Goal: Transaction & Acquisition: Subscribe to service/newsletter

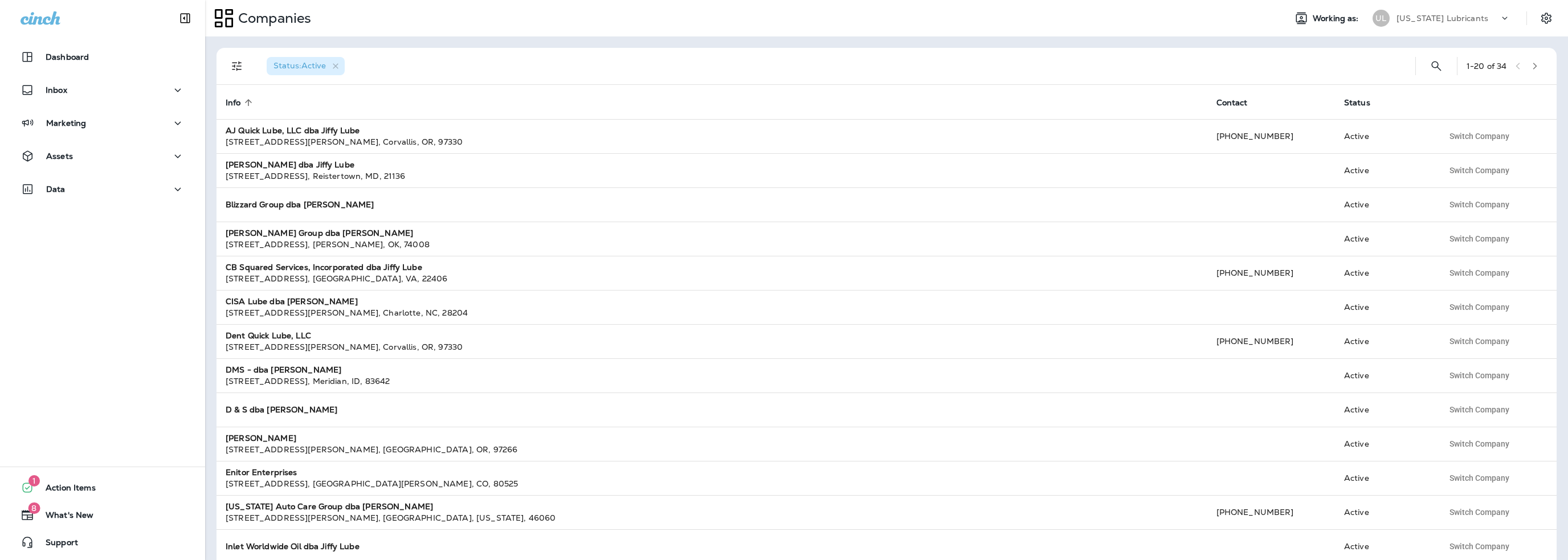
click at [1447, 21] on p "[US_STATE] Lubricants" at bounding box center [1442, 18] width 92 height 9
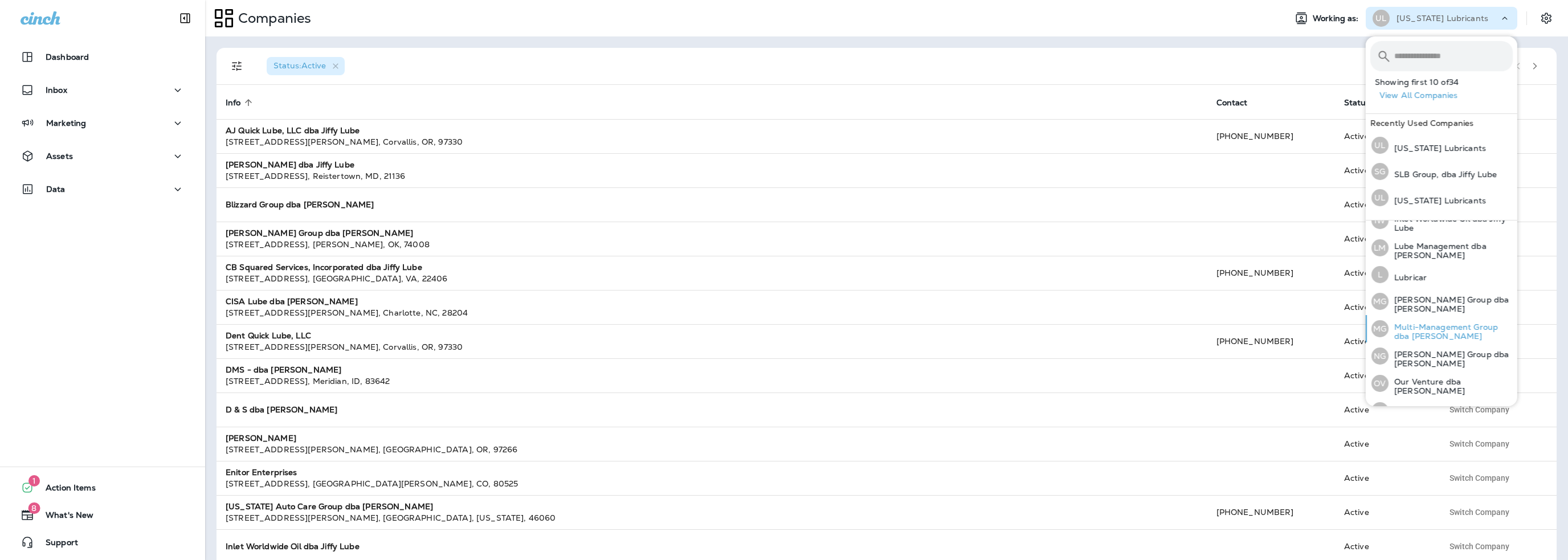
scroll to position [352, 0]
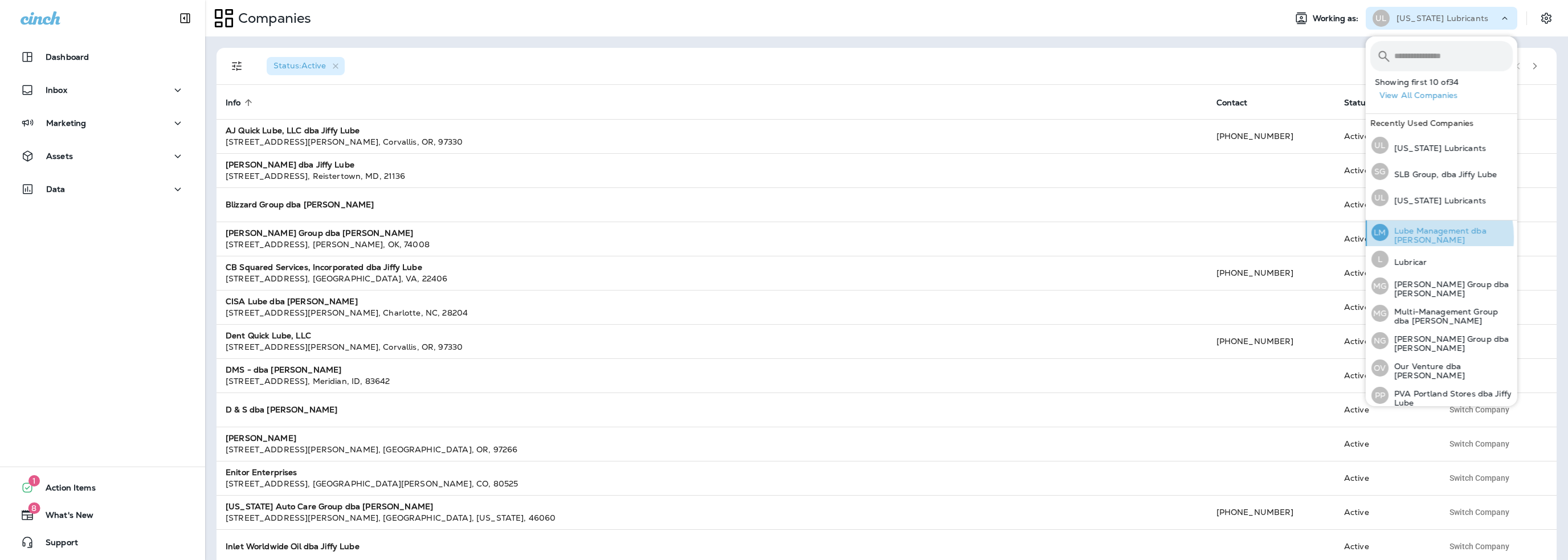
click at [1411, 233] on p "Lube Management dba [PERSON_NAME]" at bounding box center [1450, 235] width 124 height 18
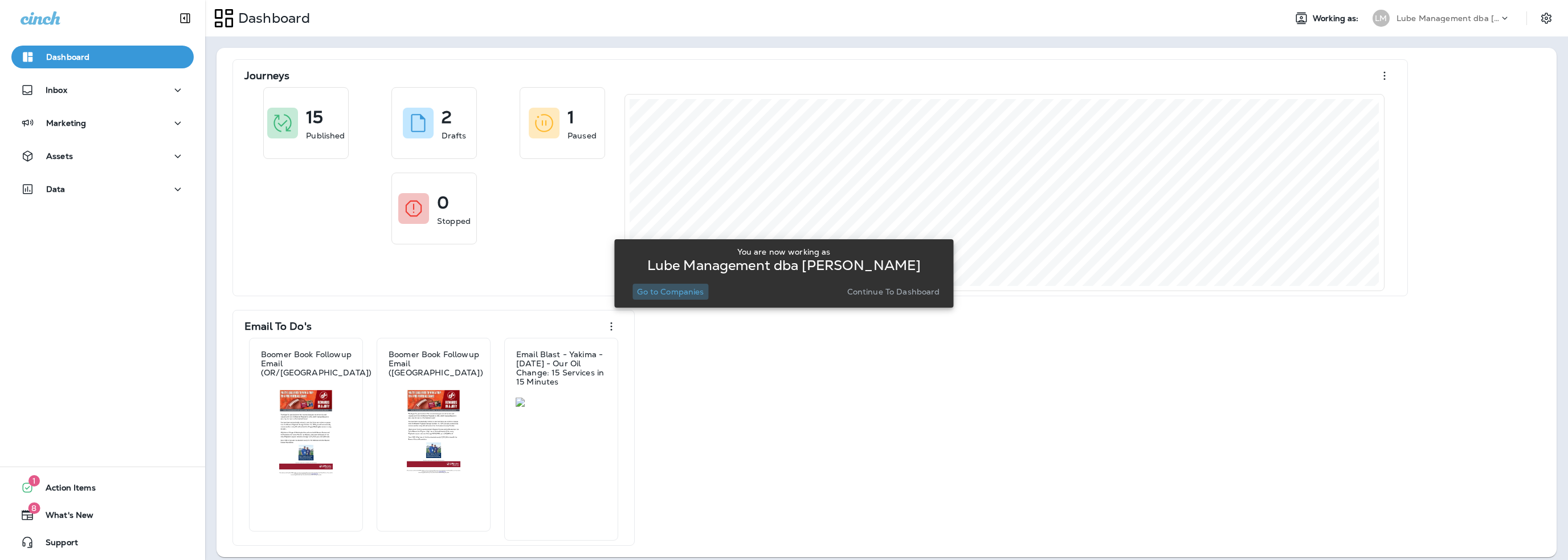
click at [673, 290] on p "Go to Companies" at bounding box center [670, 292] width 67 height 9
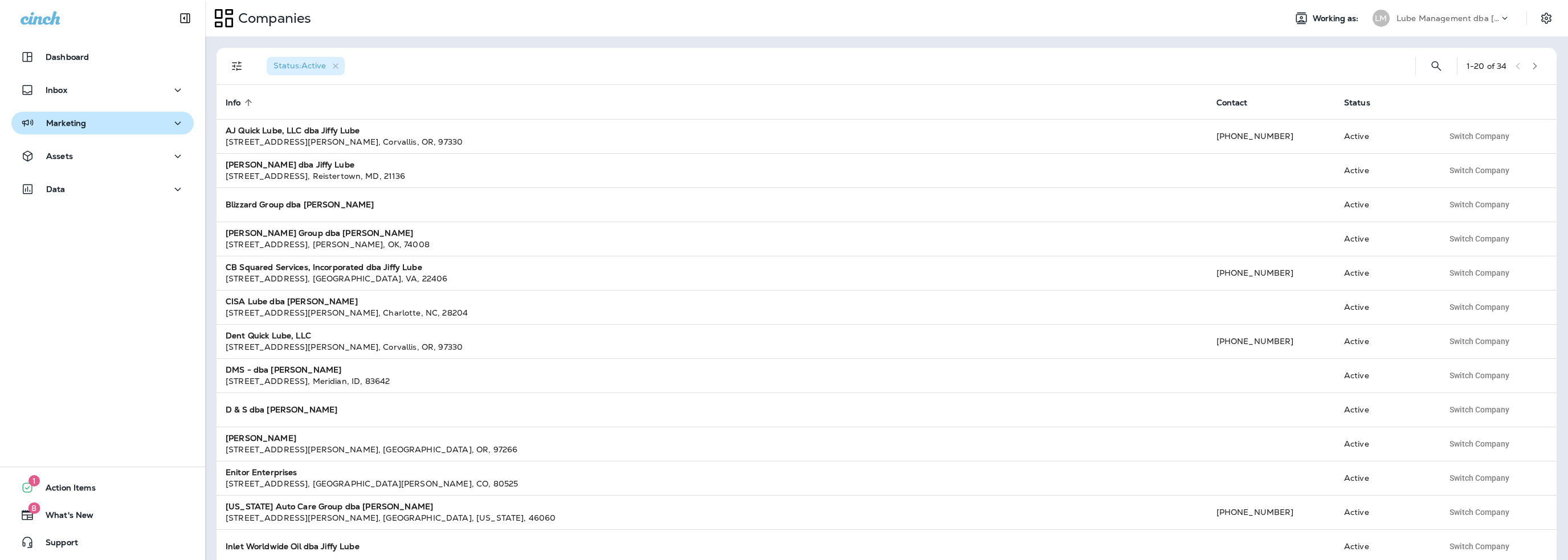
click at [75, 127] on p "Marketing" at bounding box center [66, 123] width 40 height 9
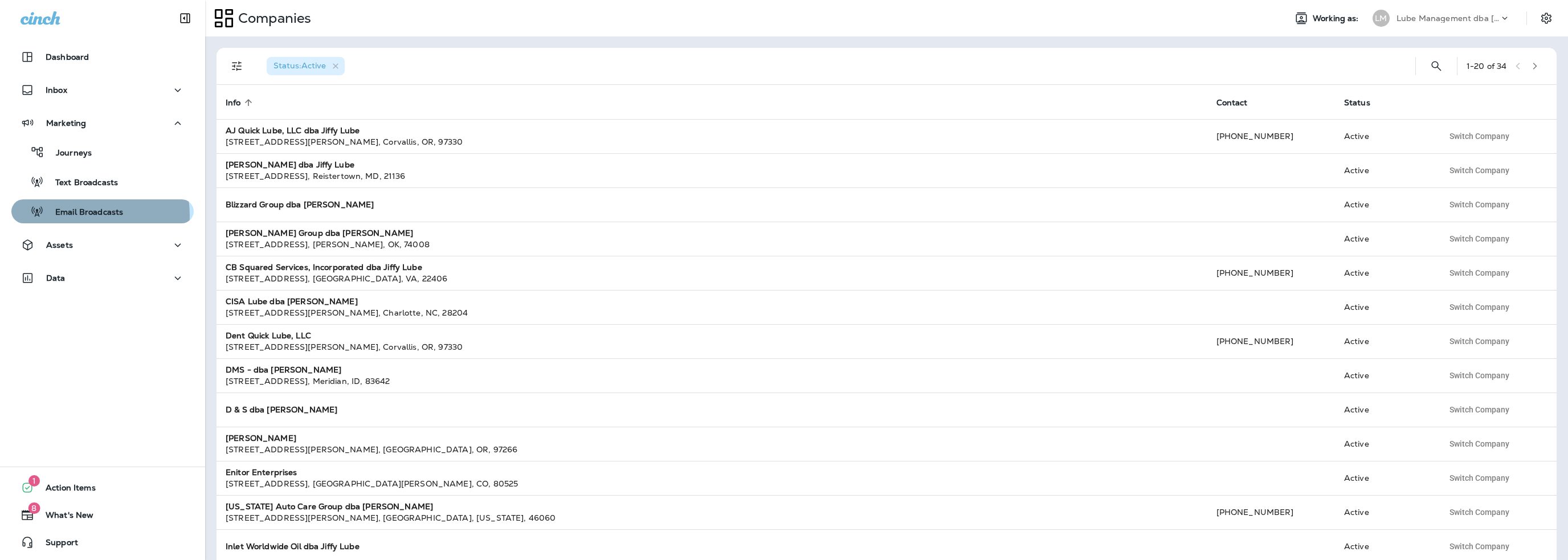
click at [78, 216] on p "Email Broadcasts" at bounding box center [84, 212] width 79 height 11
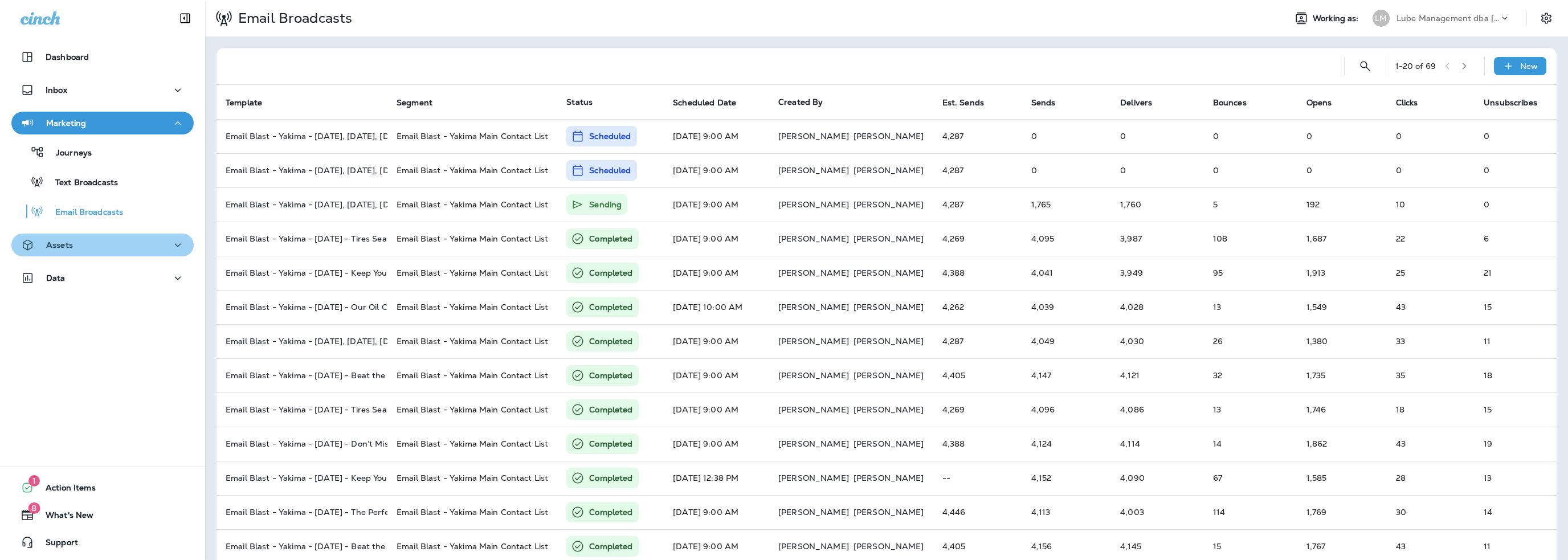
click at [116, 254] on button "Assets" at bounding box center [102, 245] width 182 height 23
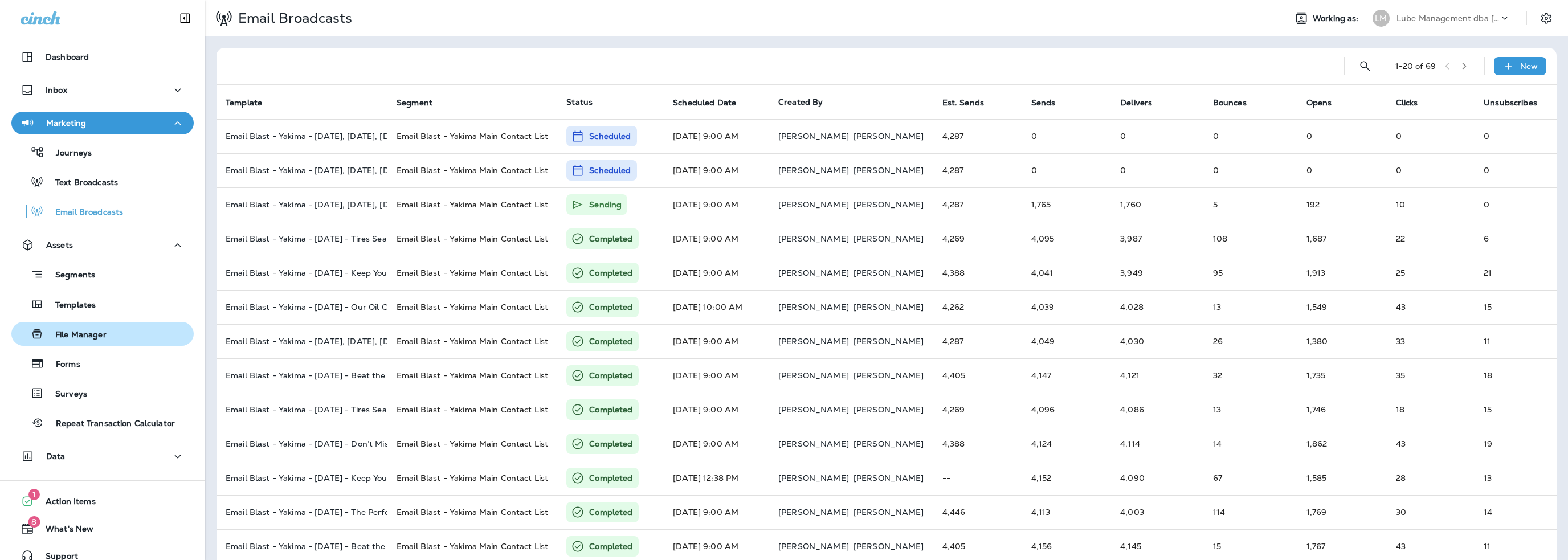
click at [86, 335] on p "File Manager" at bounding box center [75, 335] width 63 height 11
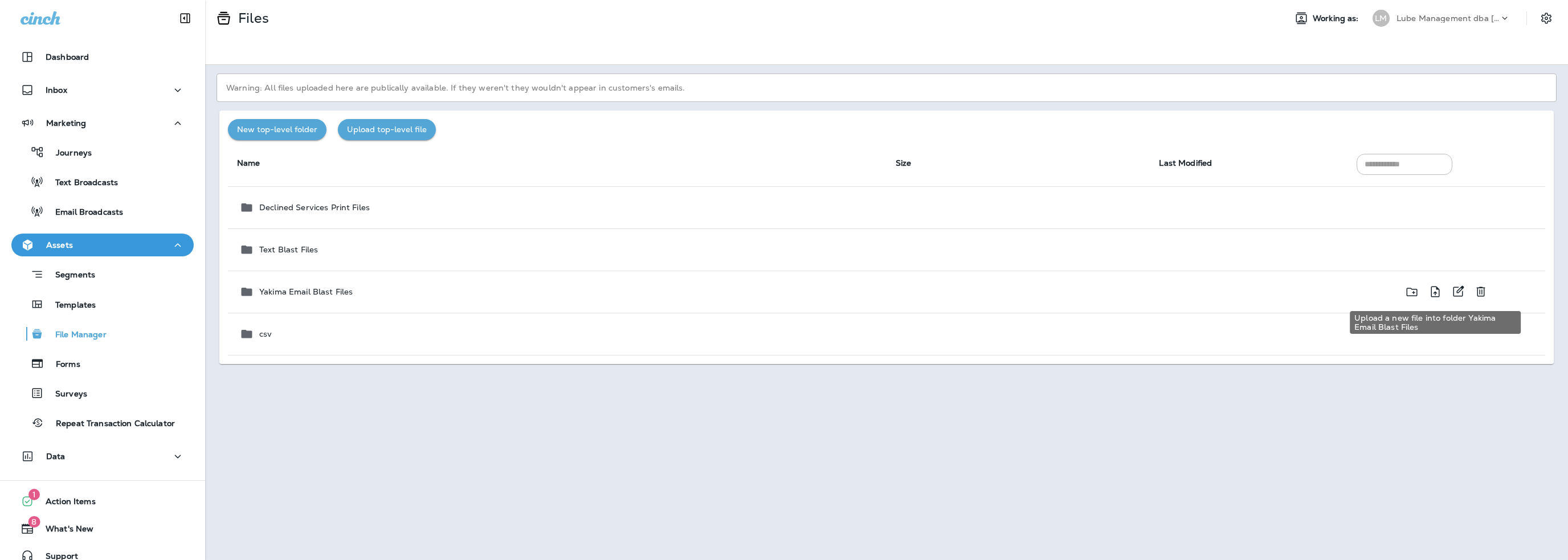
click at [1438, 294] on icon "Upload a new file into folder Yakima Email Blast Files" at bounding box center [1435, 292] width 14 height 14
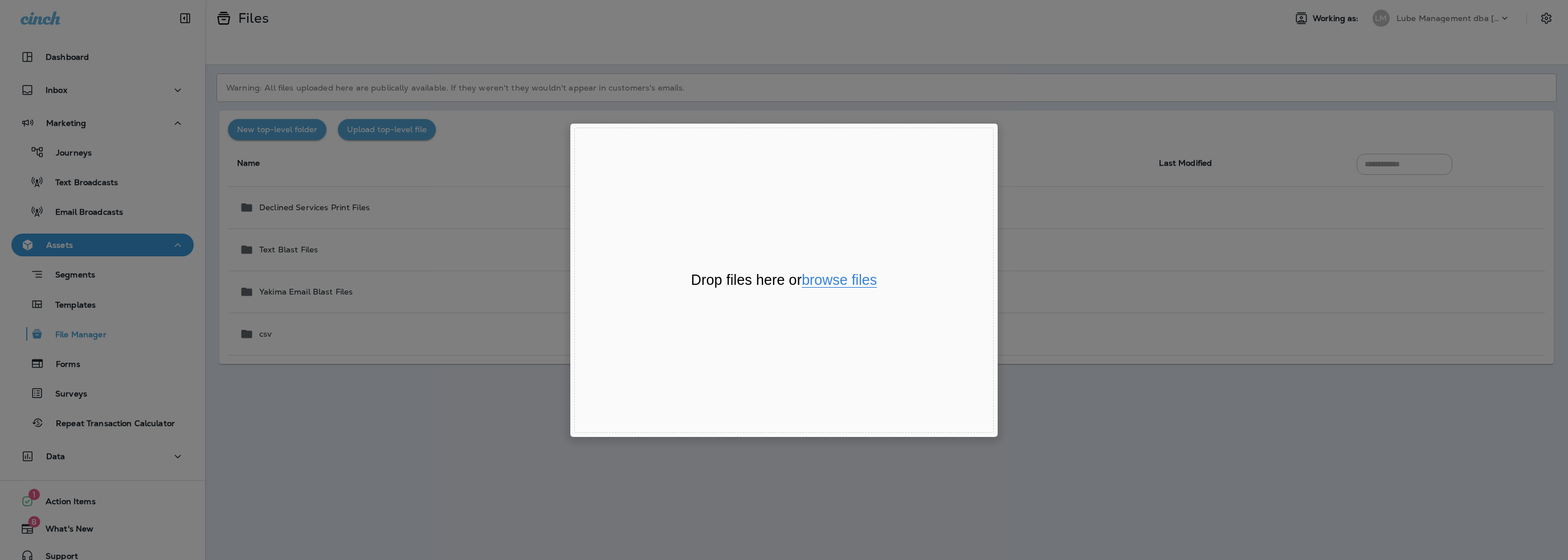
click at [855, 278] on button "browse files" at bounding box center [838, 281] width 75 height 15
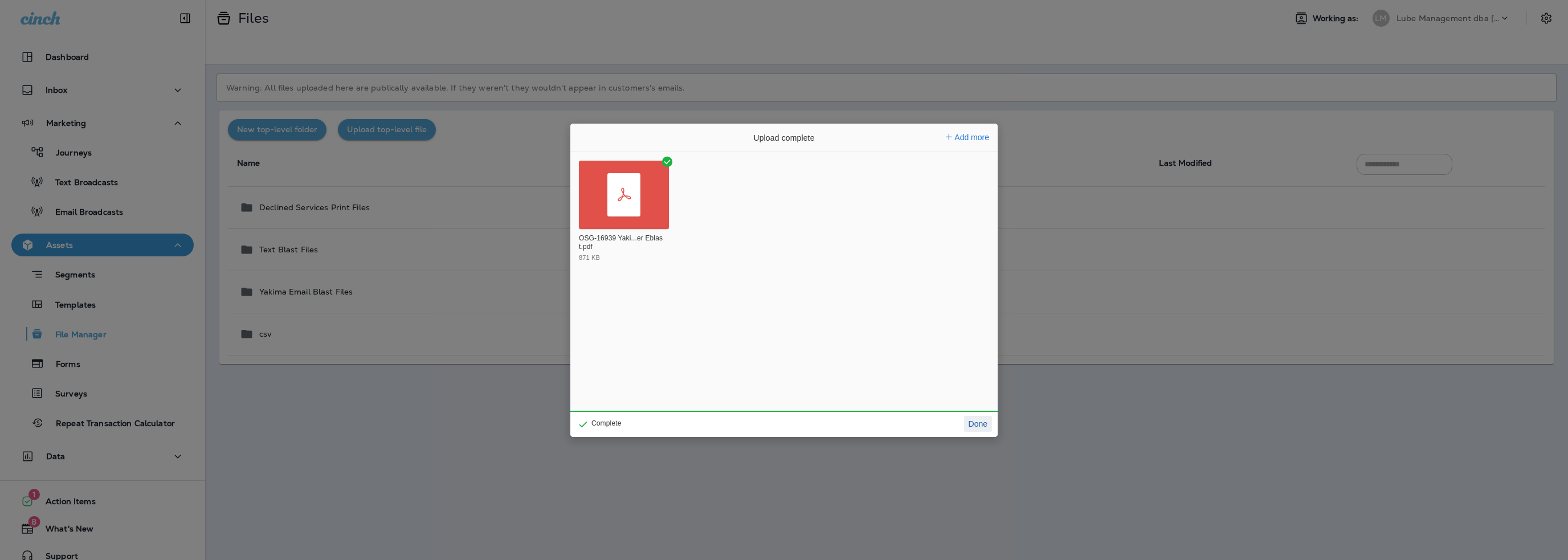
click at [981, 424] on button "Done" at bounding box center [978, 424] width 28 height 16
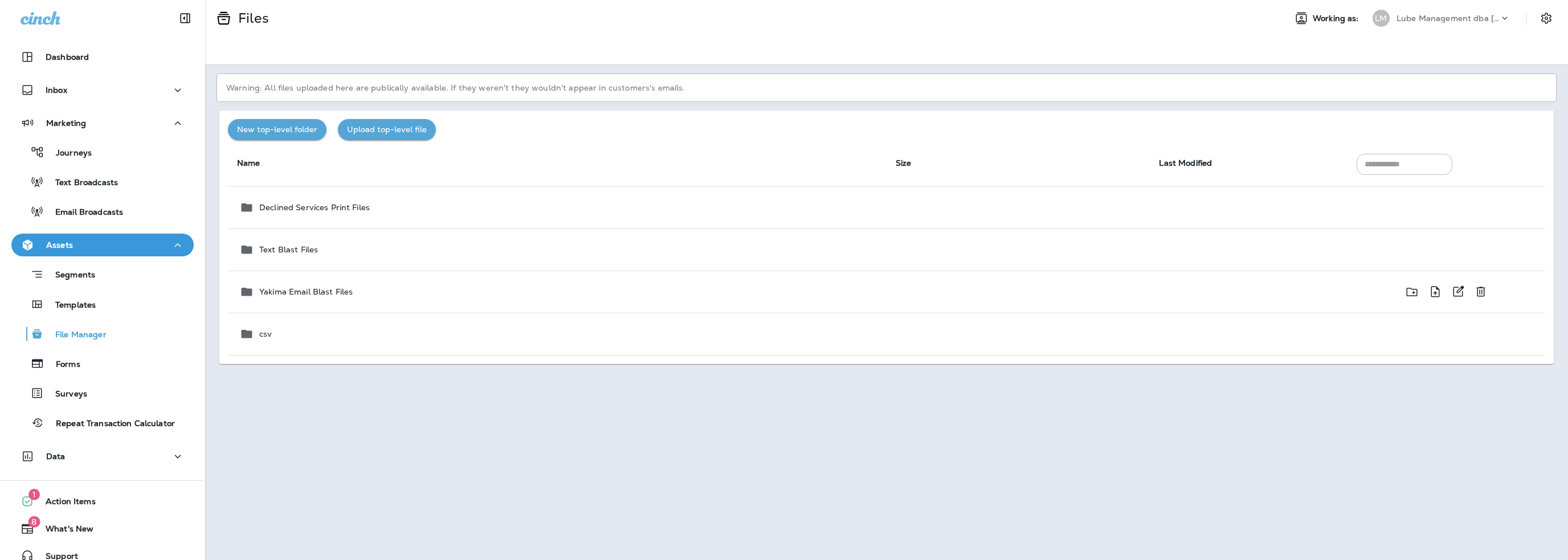
click at [419, 294] on div "Yakima Email Blast Files" at bounding box center [558, 292] width 638 height 14
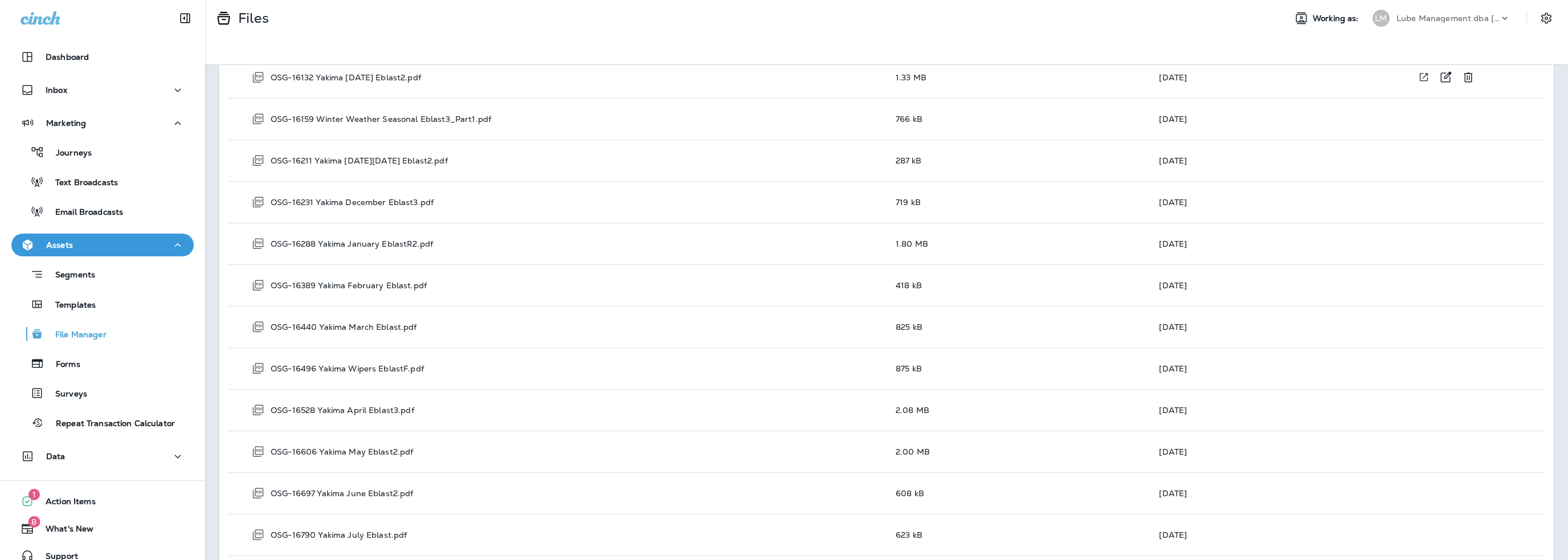
scroll to position [1257, 0]
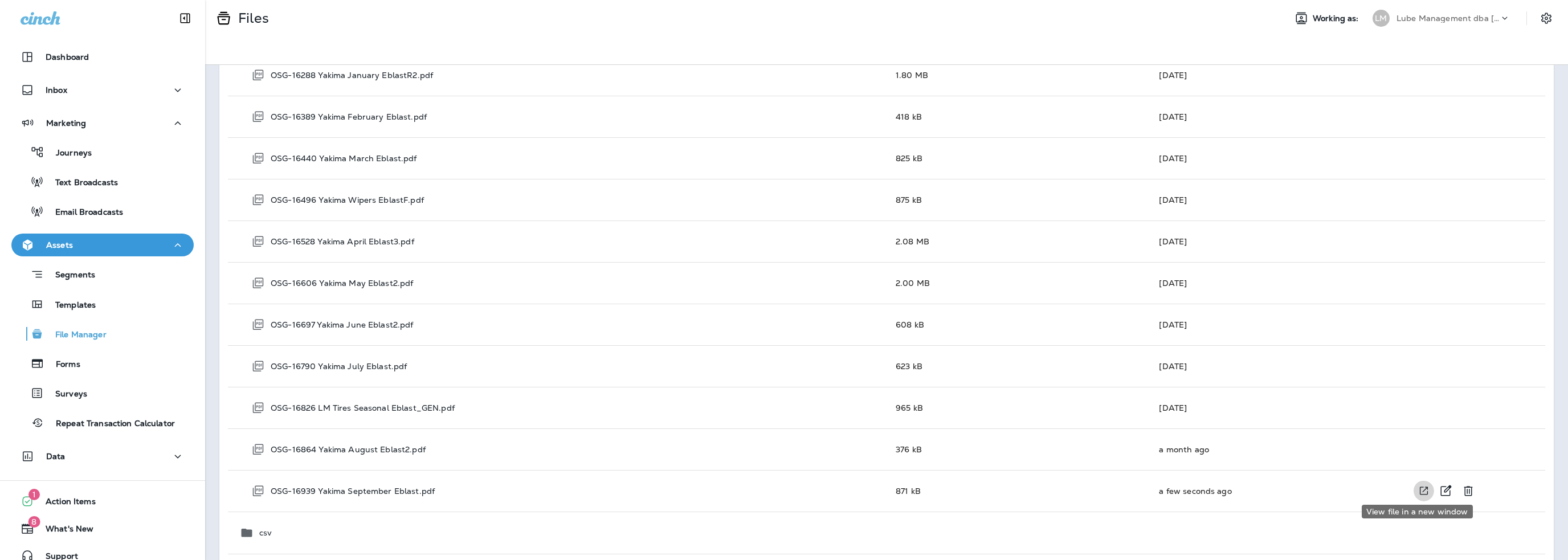
click at [1418, 489] on icon "View file in a new window" at bounding box center [1424, 491] width 11 height 12
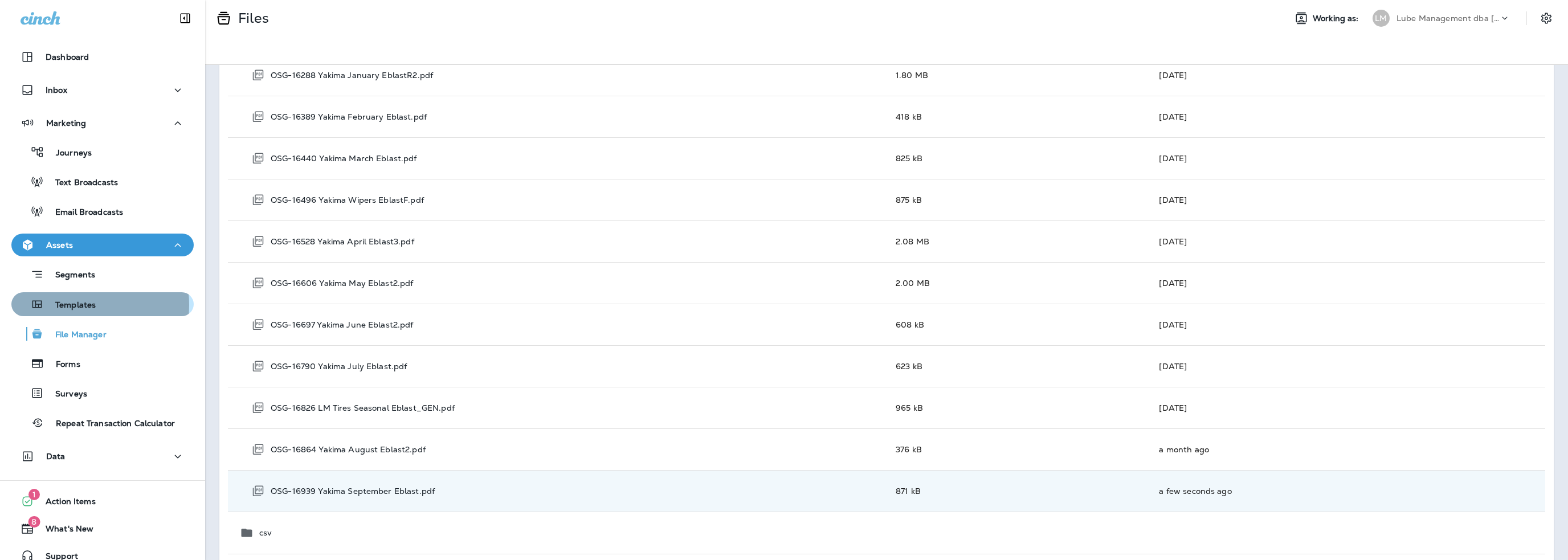
click at [68, 305] on p "Templates" at bounding box center [70, 305] width 52 height 11
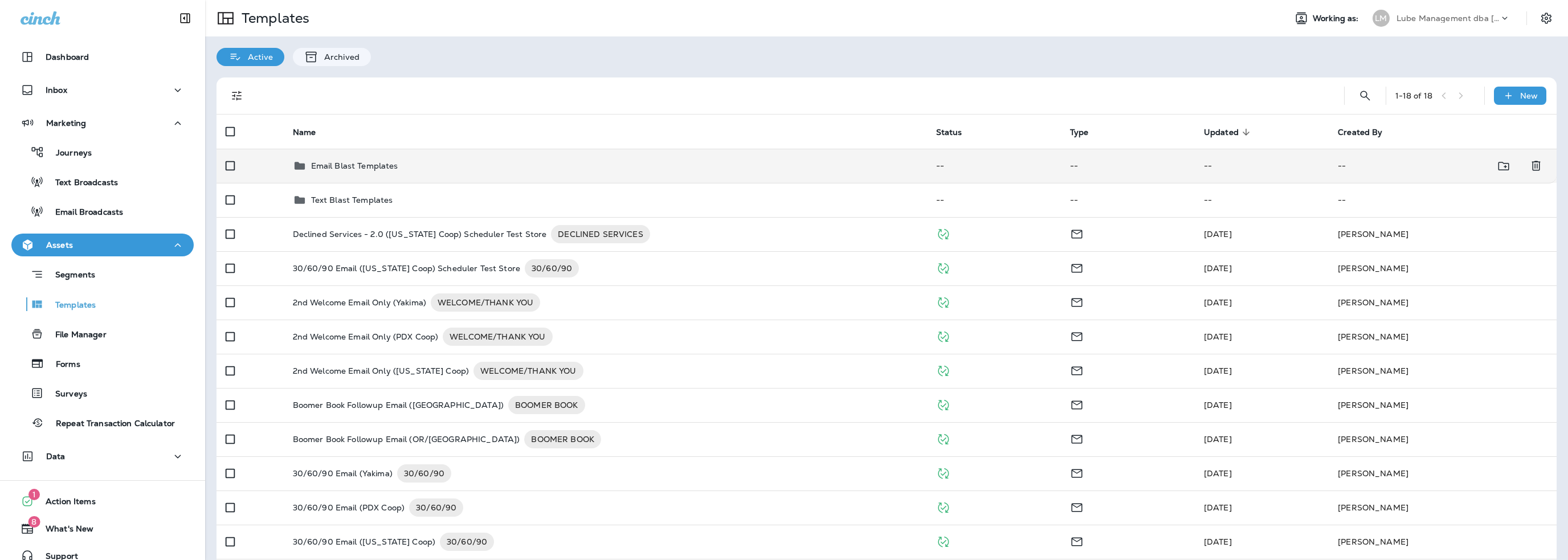
click at [351, 167] on p "Email Blast Templates" at bounding box center [354, 165] width 87 height 9
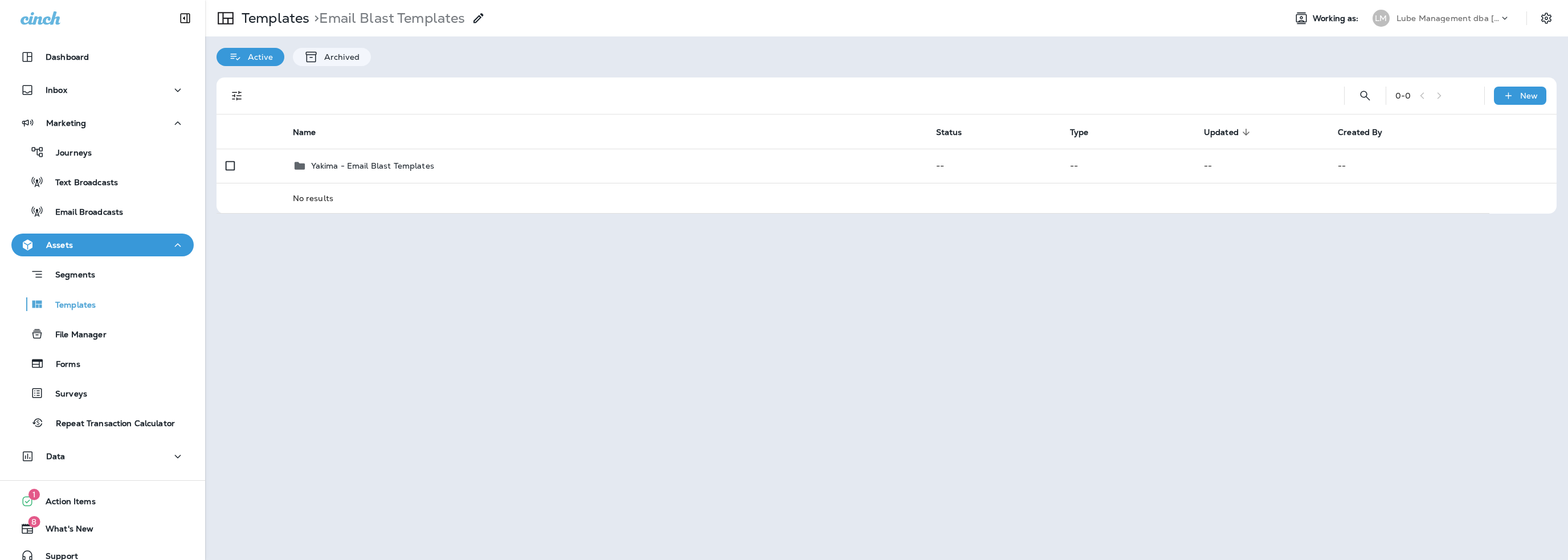
click at [351, 167] on p "Yakima - Email Blast Templates" at bounding box center [372, 165] width 123 height 9
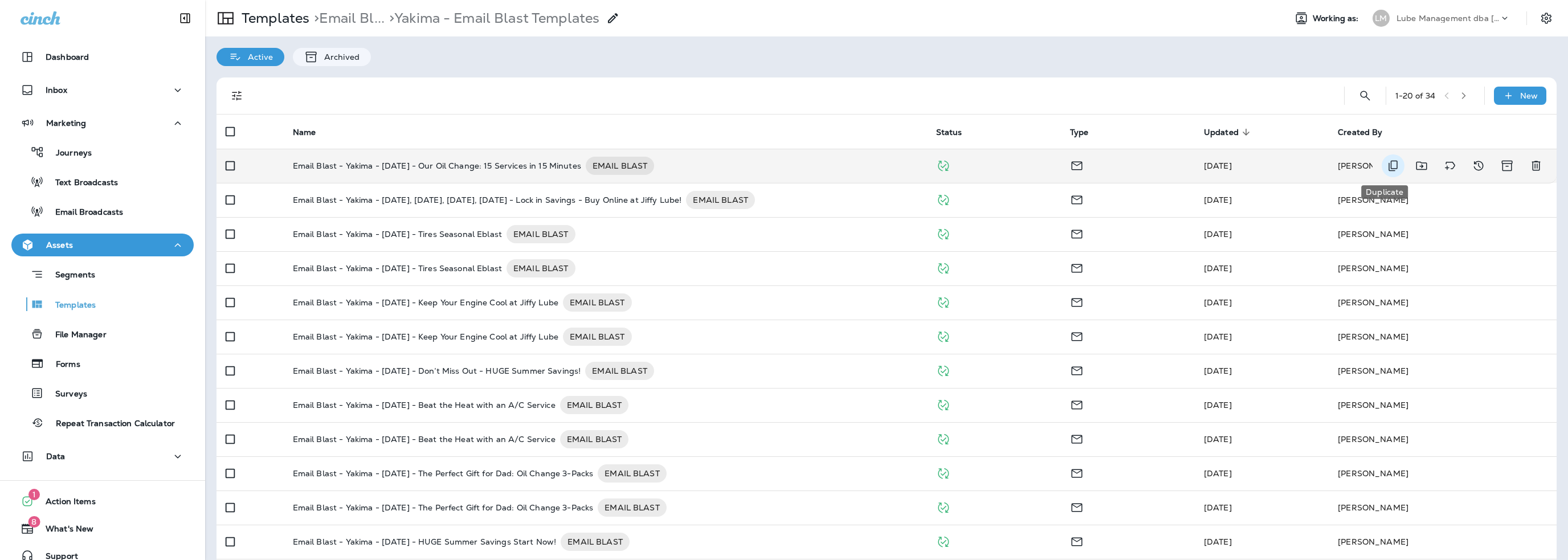
click at [1386, 162] on icon "Duplicate" at bounding box center [1393, 166] width 14 height 14
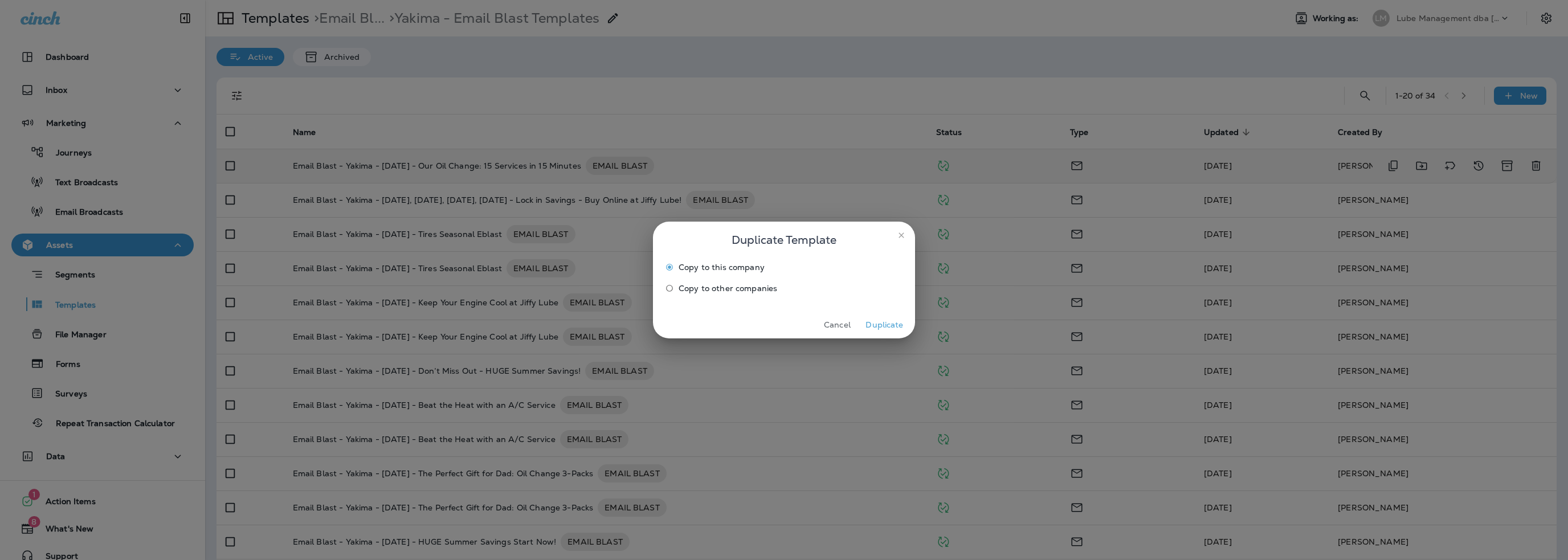
click at [878, 322] on button "Duplicate" at bounding box center [884, 325] width 43 height 18
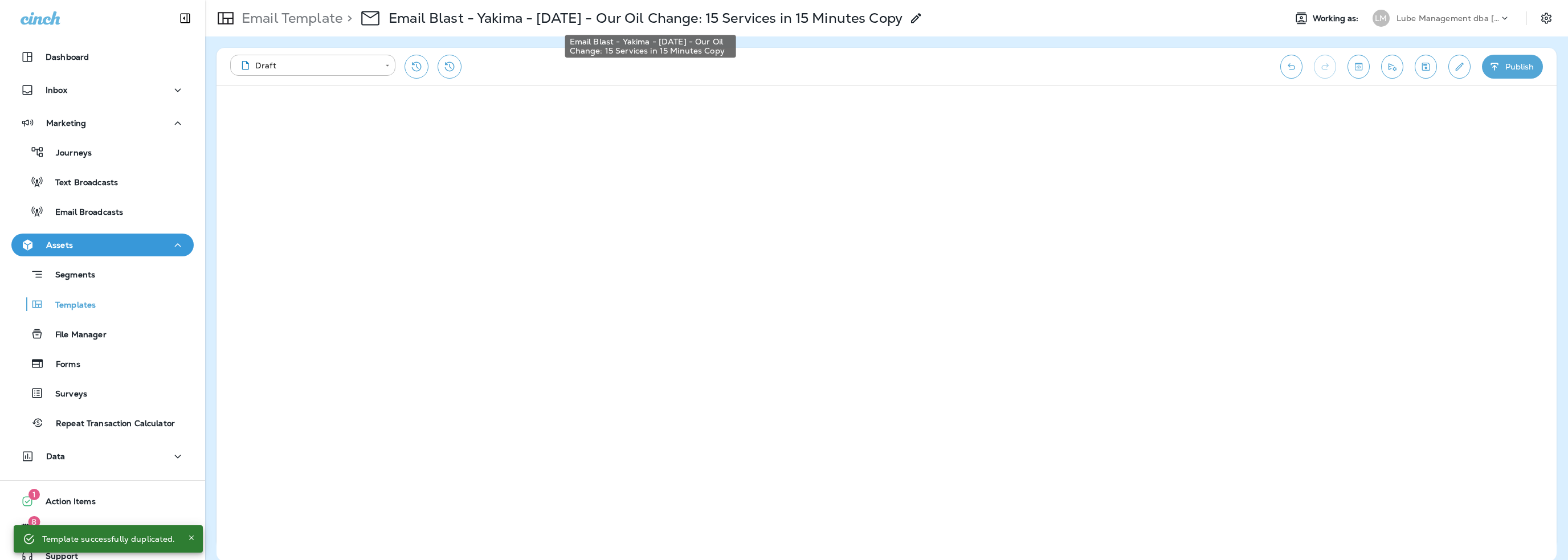
click at [736, 15] on p "Email Blast - Yakima - [DATE] - Our Oil Change: 15 Services in 15 Minutes Copy" at bounding box center [645, 19] width 514 height 17
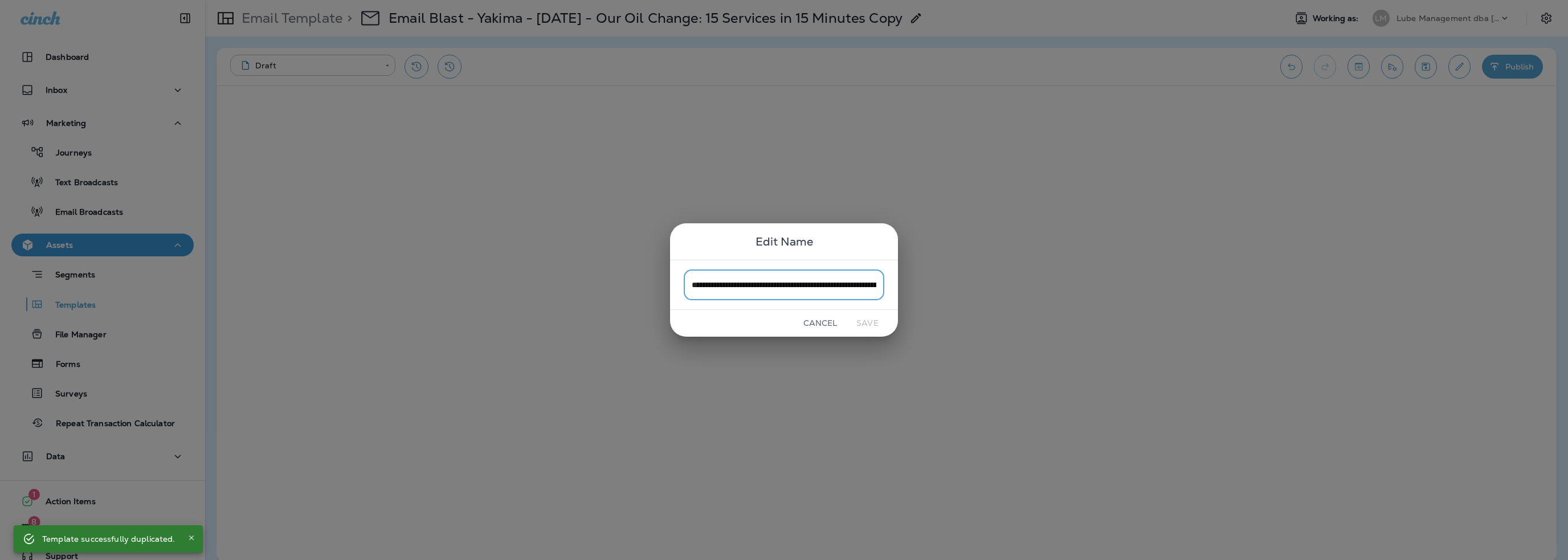
scroll to position [0, 122]
click at [850, 286] on input "**********" at bounding box center [784, 284] width 201 height 30
drag, startPoint x: 876, startPoint y: 284, endPoint x: 778, endPoint y: 284, distance: 98.0
click at [779, 284] on input "**********" at bounding box center [784, 284] width 201 height 30
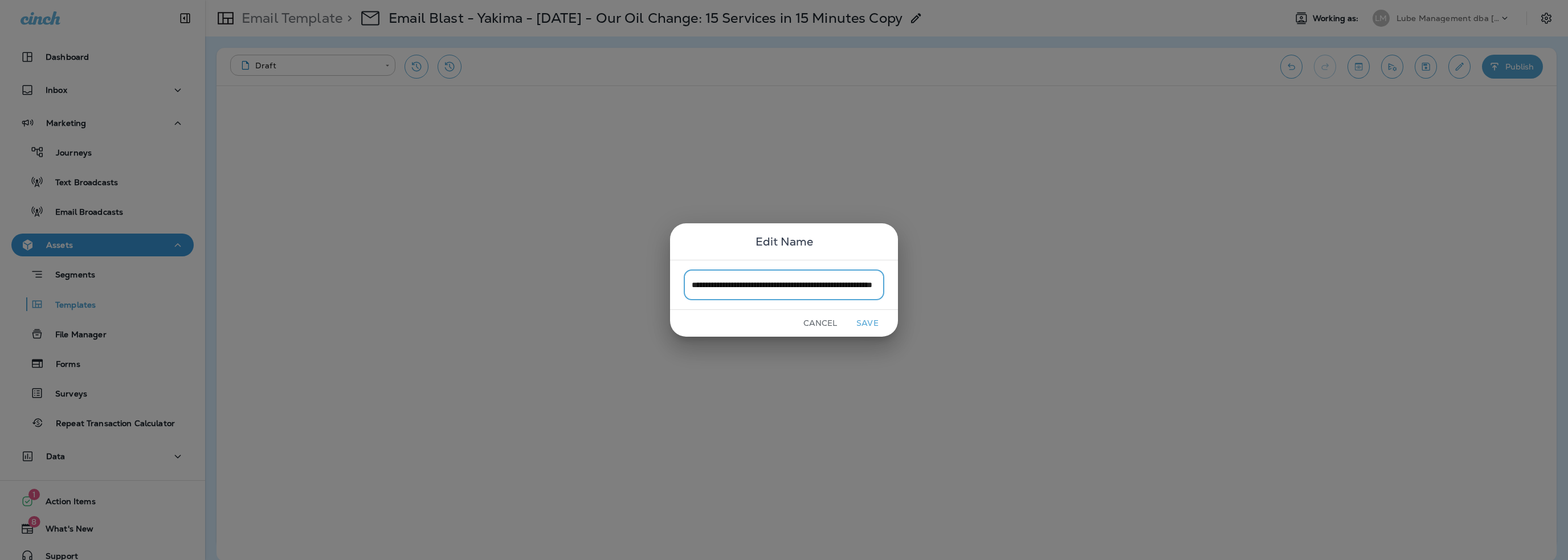
scroll to position [0, 59]
type input "**********"
click at [859, 318] on button "Save" at bounding box center [867, 323] width 43 height 18
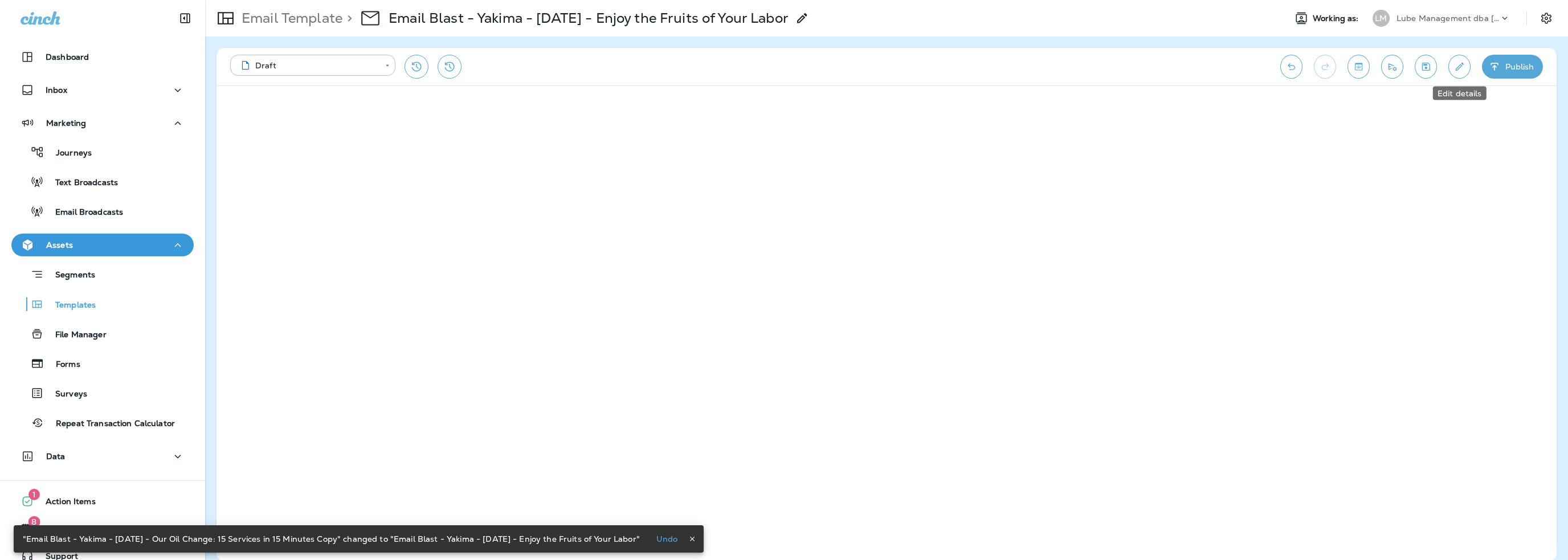
click at [1452, 66] on button "Edit details" at bounding box center [1459, 66] width 22 height 24
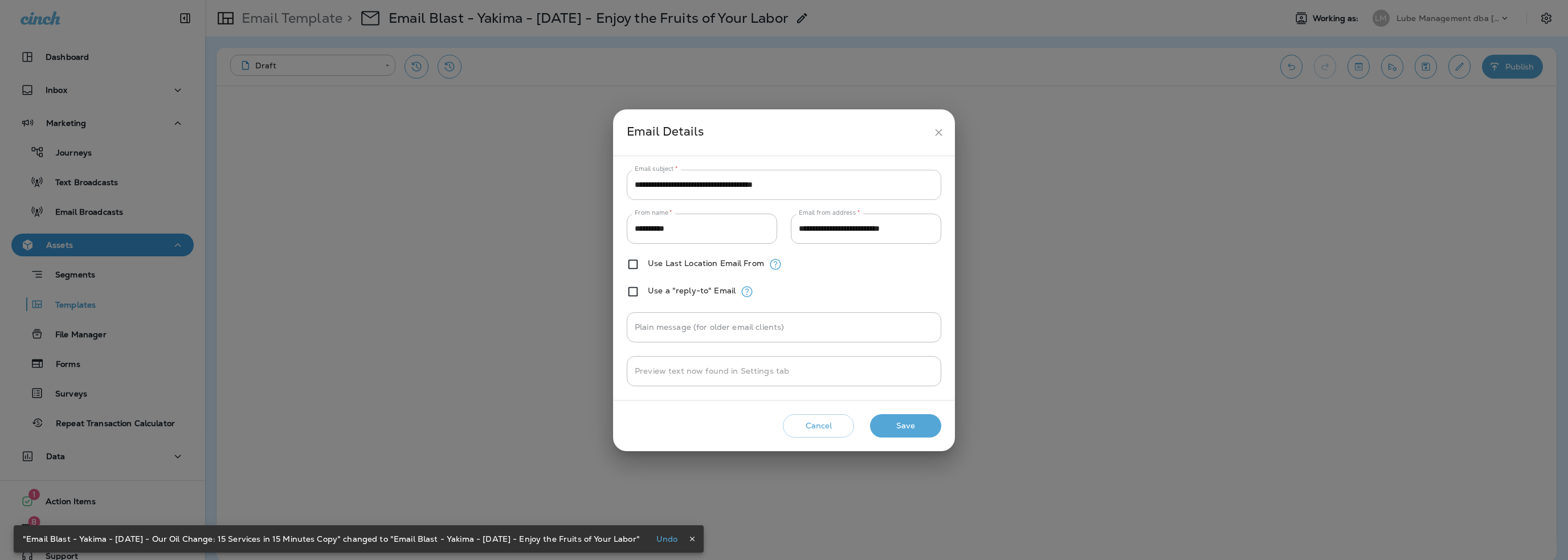
click at [764, 189] on input "**********" at bounding box center [784, 185] width 315 height 30
paste input "text"
type input "**********"
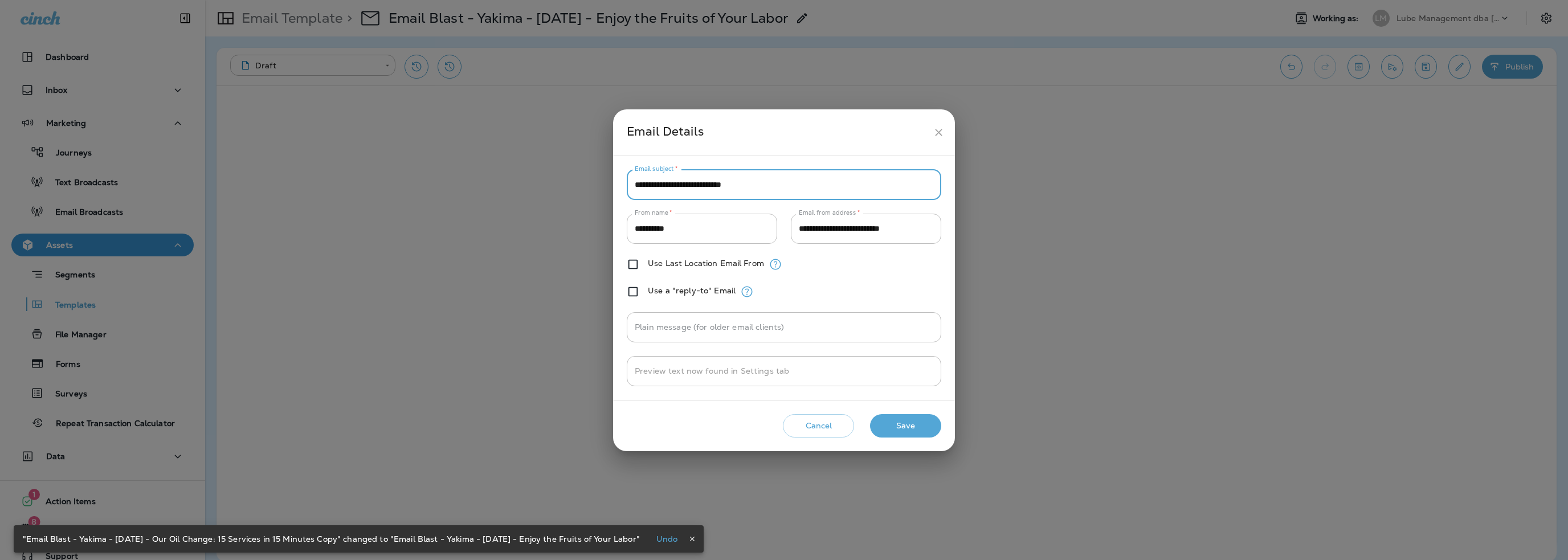
click at [895, 428] on button "Save" at bounding box center [905, 426] width 71 height 24
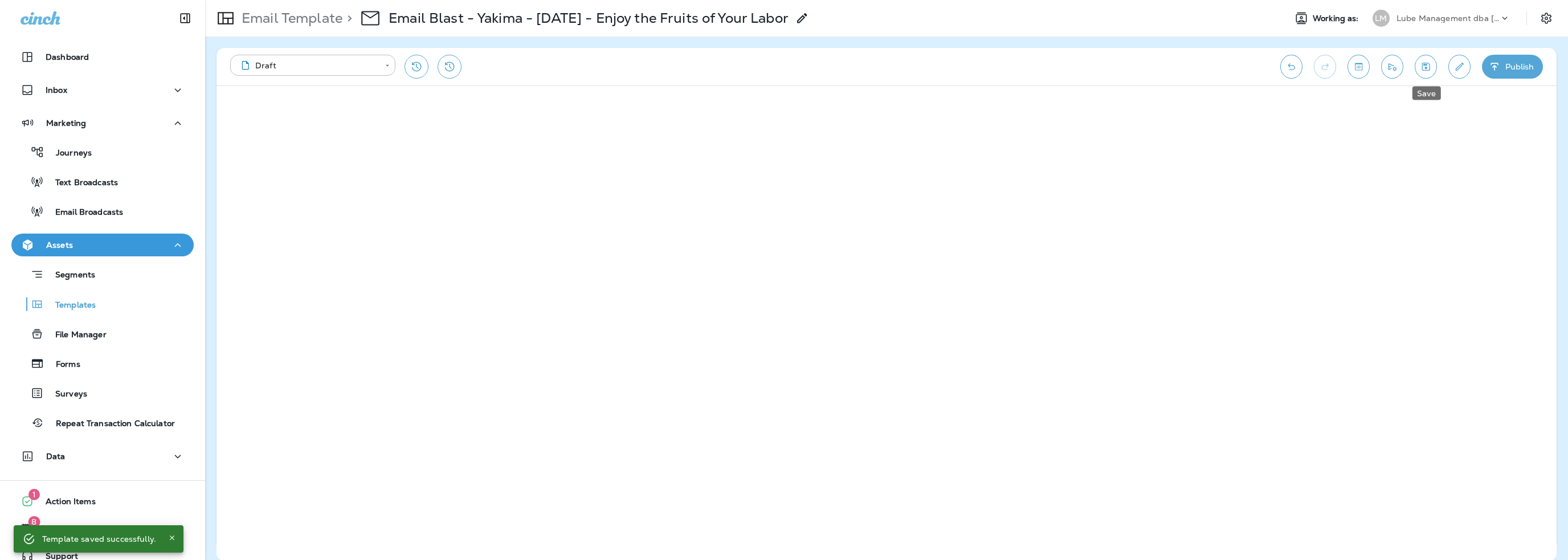
click at [1427, 70] on icon "Save" at bounding box center [1426, 66] width 8 height 8
click at [1392, 68] on icon "Send test email" at bounding box center [1392, 66] width 12 height 11
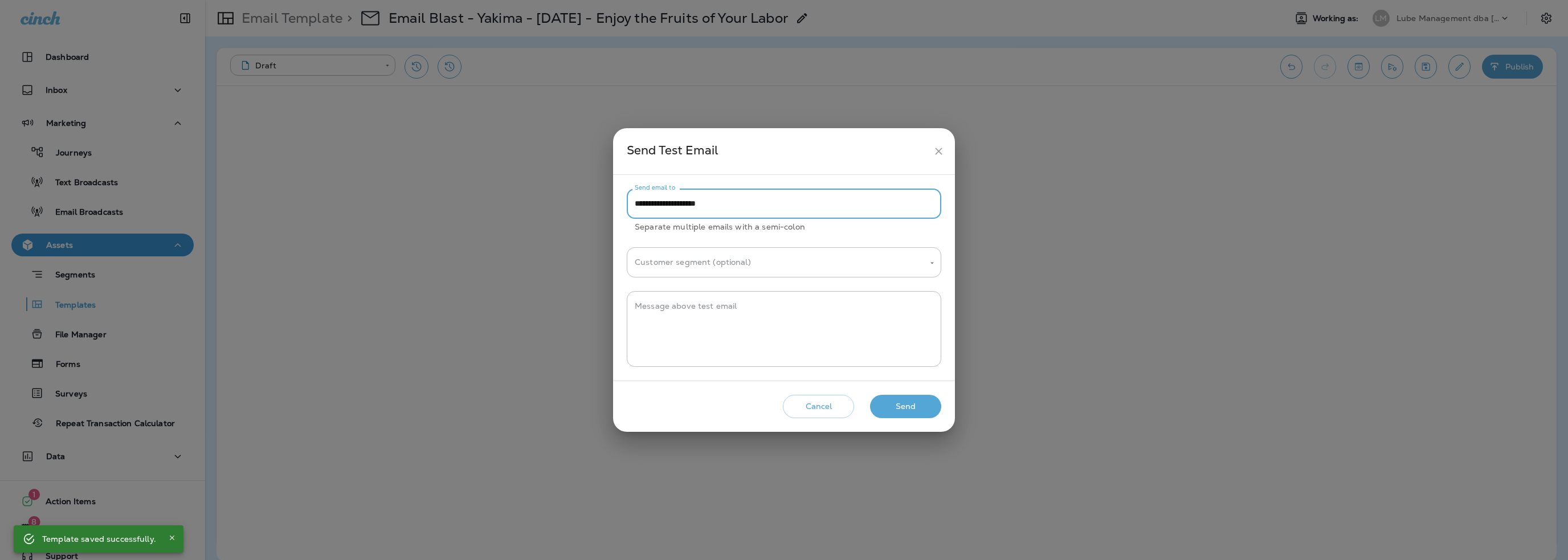
drag, startPoint x: 658, startPoint y: 203, endPoint x: 612, endPoint y: 206, distance: 46.1
click at [612, 206] on div "**********" at bounding box center [784, 280] width 1568 height 560
type input "**********"
click at [671, 316] on textarea "Message above test email" at bounding box center [784, 330] width 298 height 57
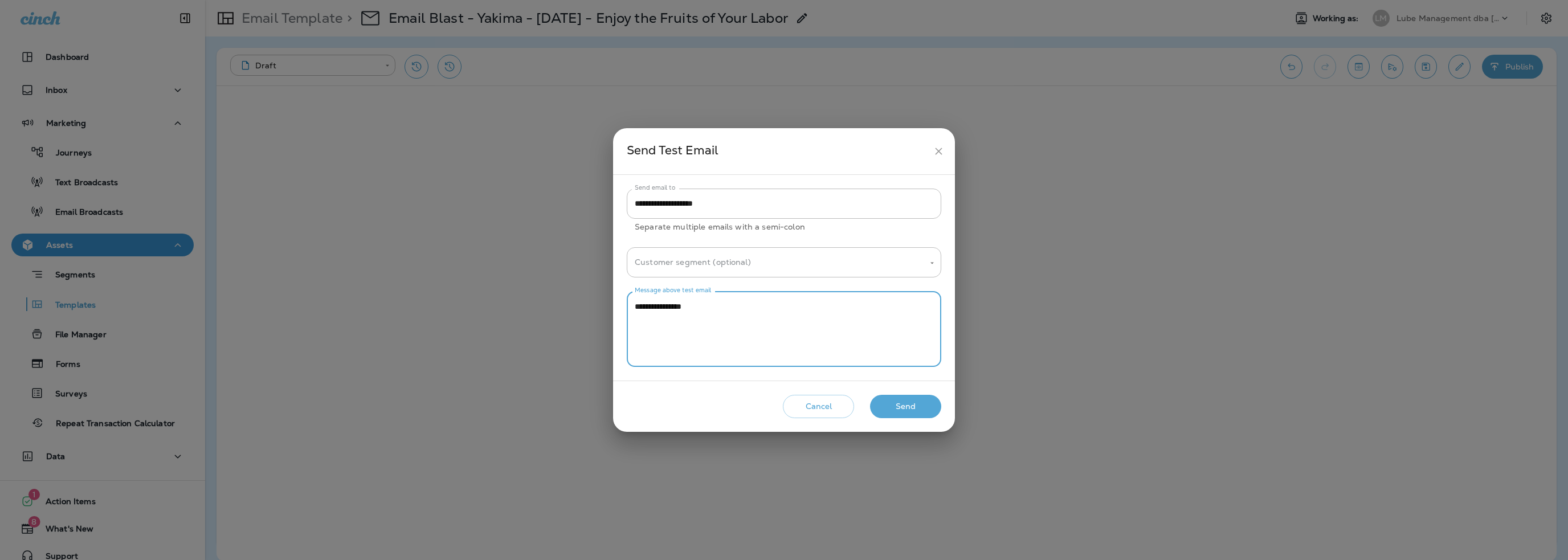
type textarea "**********"
click at [913, 406] on button "Send" at bounding box center [905, 407] width 71 height 24
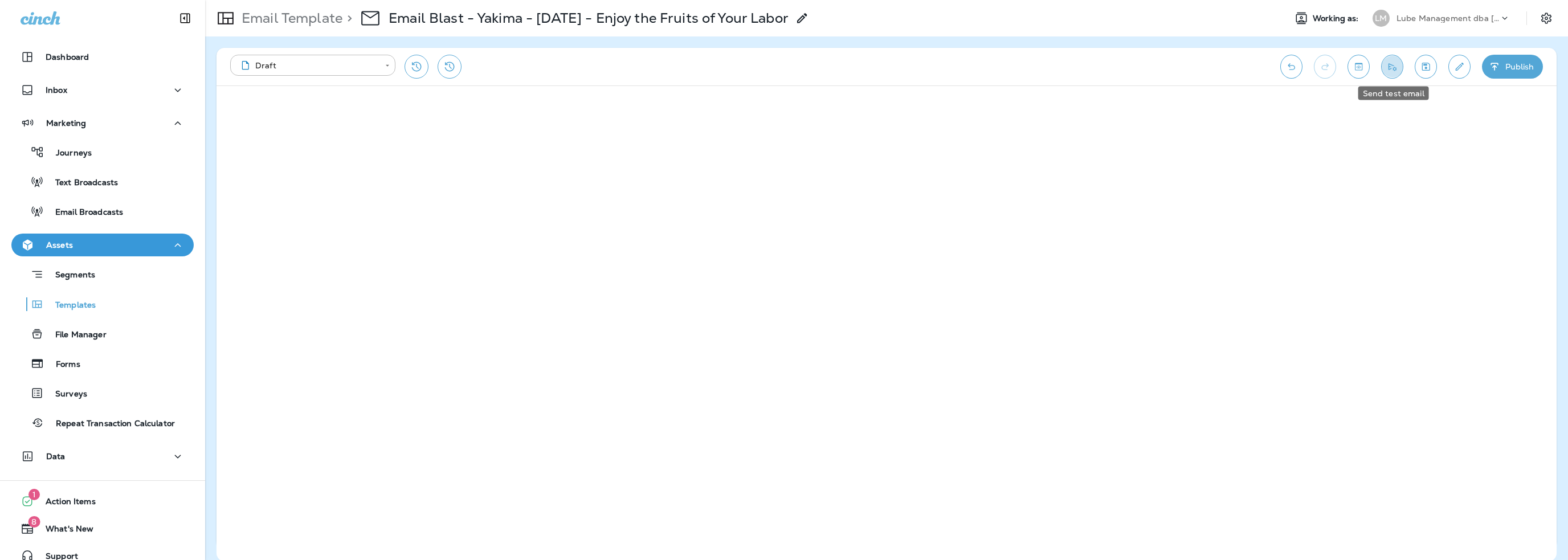
click at [1392, 75] on button "Send test email" at bounding box center [1392, 66] width 22 height 24
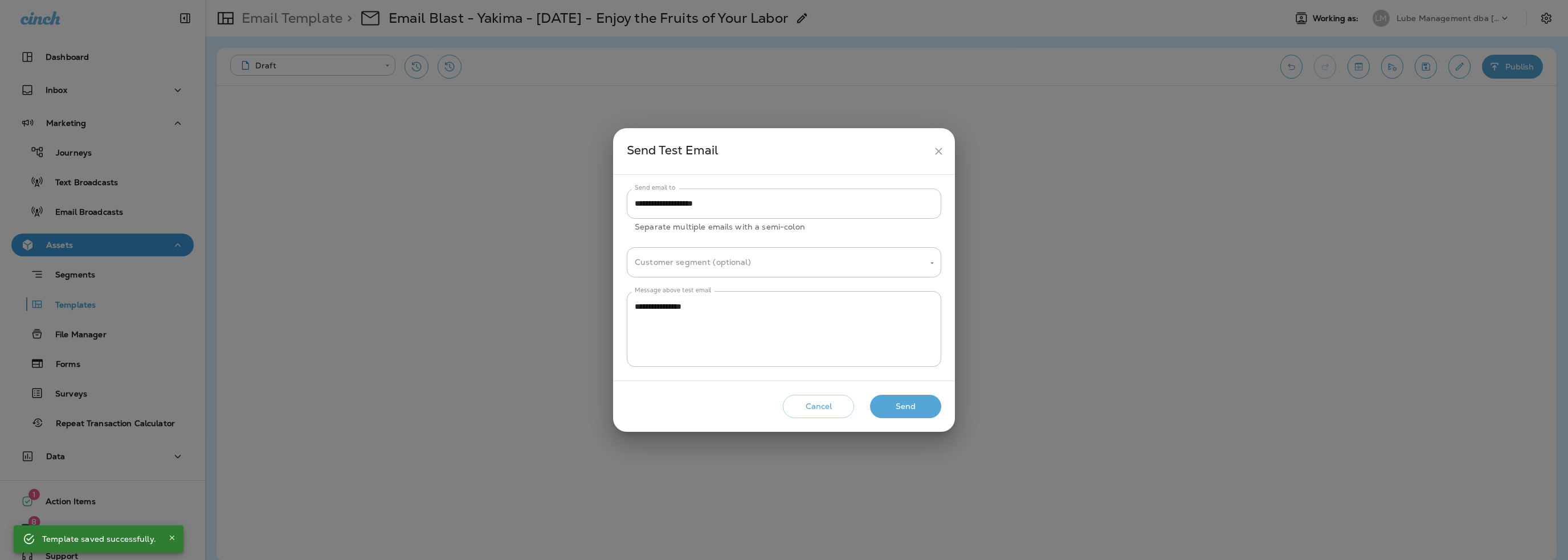
click at [893, 408] on button "Send" at bounding box center [905, 407] width 71 height 24
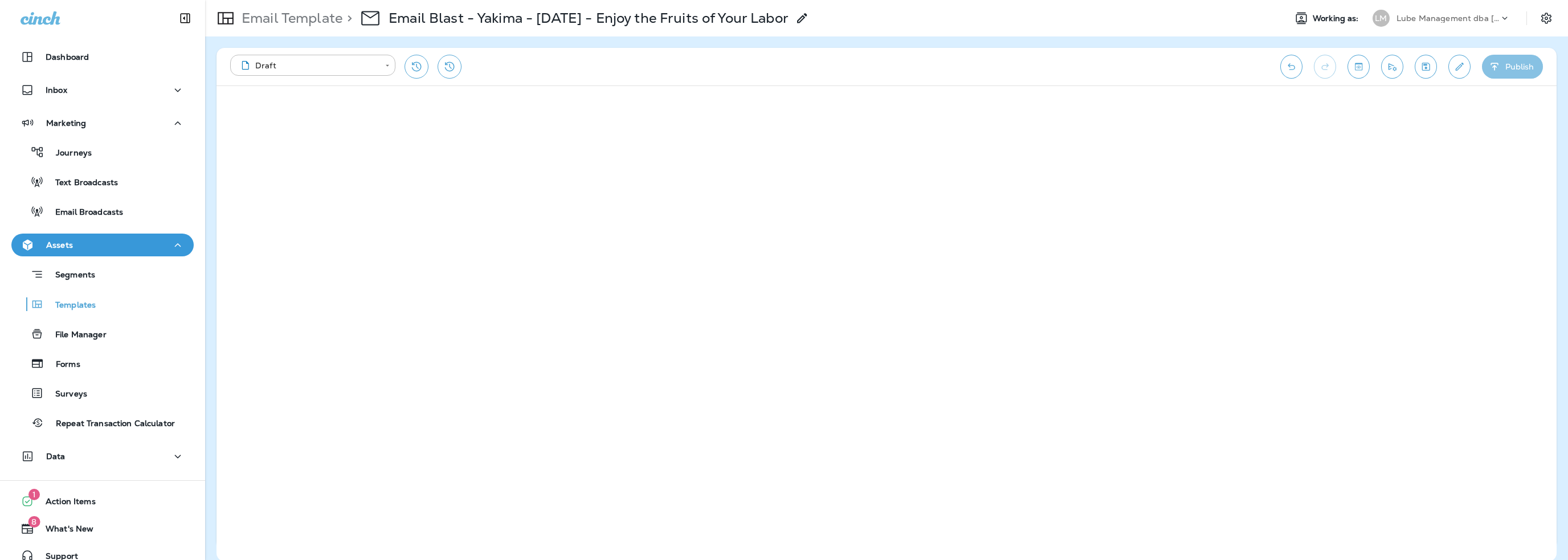
click at [1514, 69] on button "Publish" at bounding box center [1512, 66] width 61 height 24
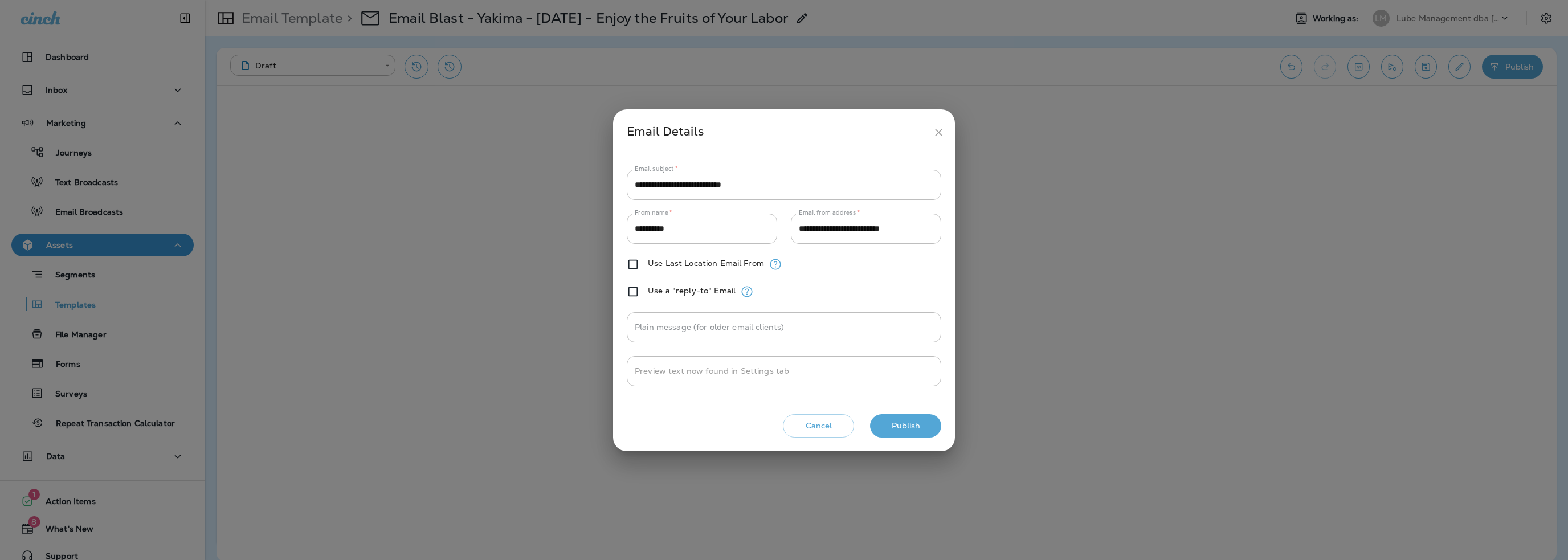
click at [916, 425] on button "Publish" at bounding box center [905, 426] width 71 height 24
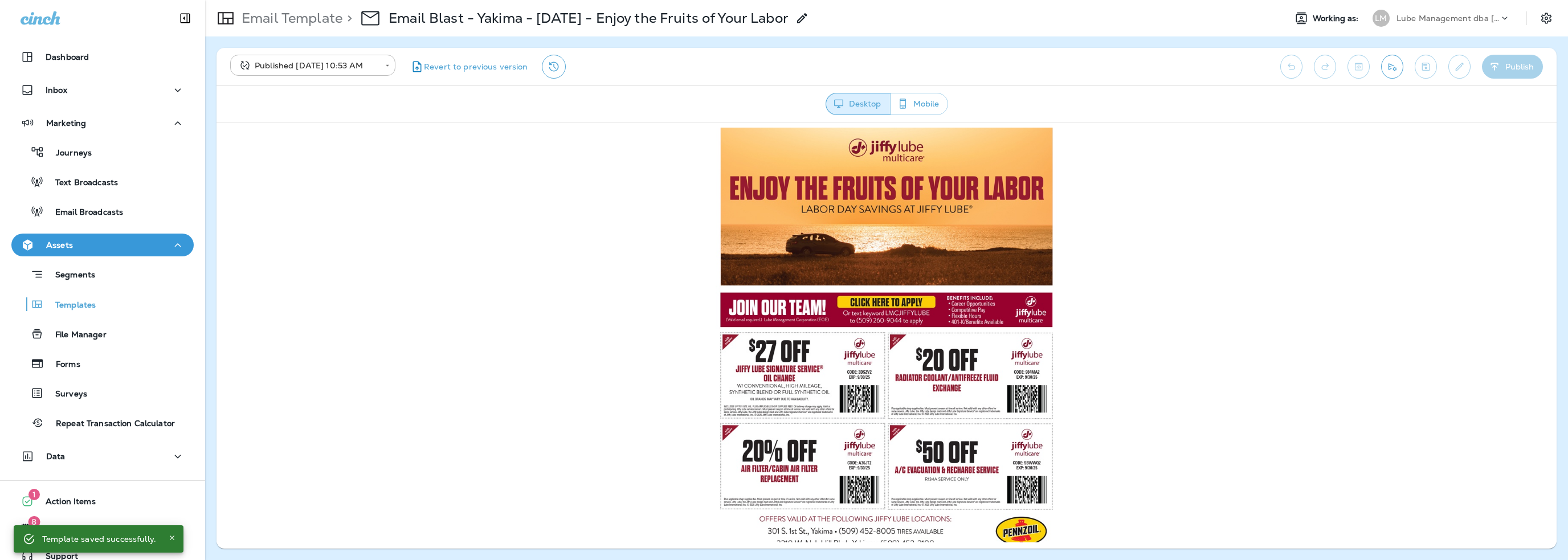
scroll to position [0, 0]
click at [111, 214] on p "Email Broadcasts" at bounding box center [84, 212] width 79 height 11
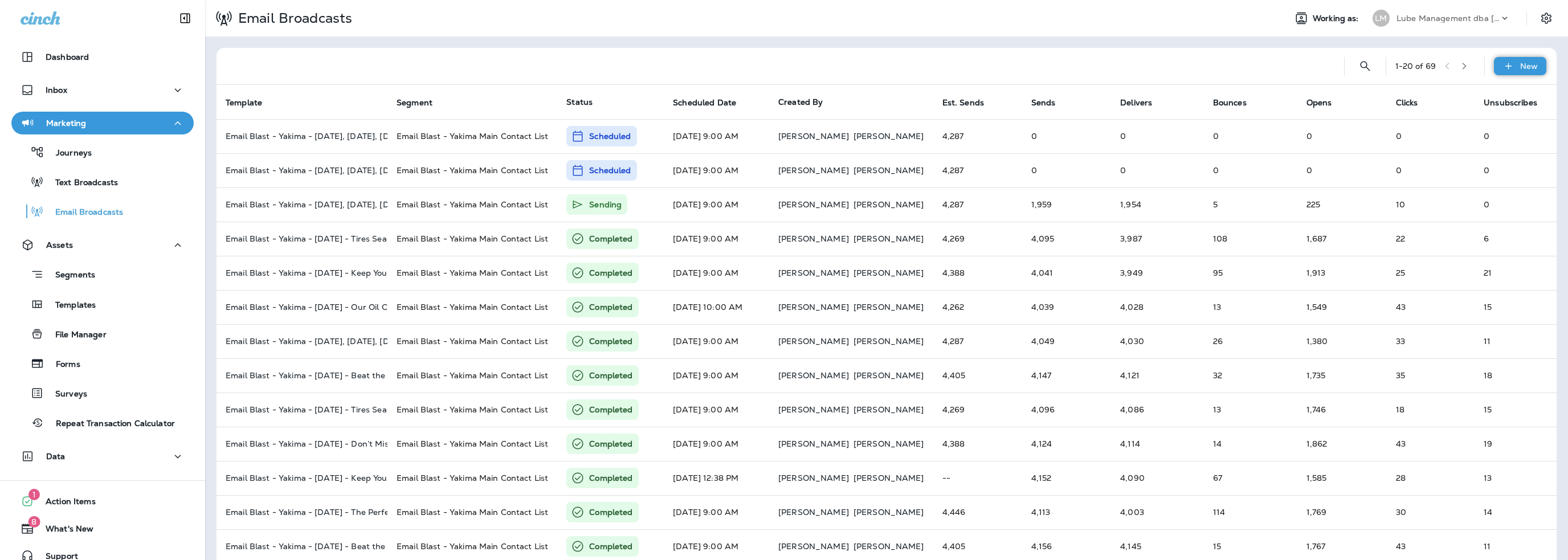
click at [1502, 61] on icon at bounding box center [1508, 66] width 12 height 11
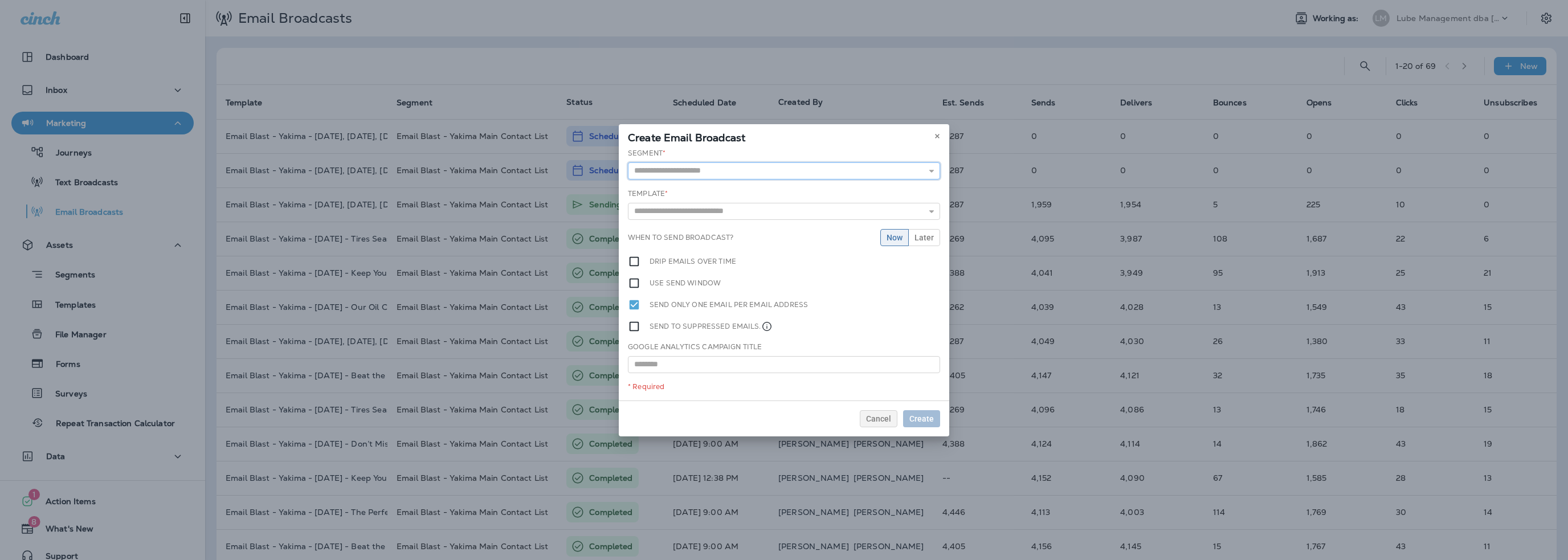
click at [712, 173] on input "text" at bounding box center [784, 171] width 312 height 17
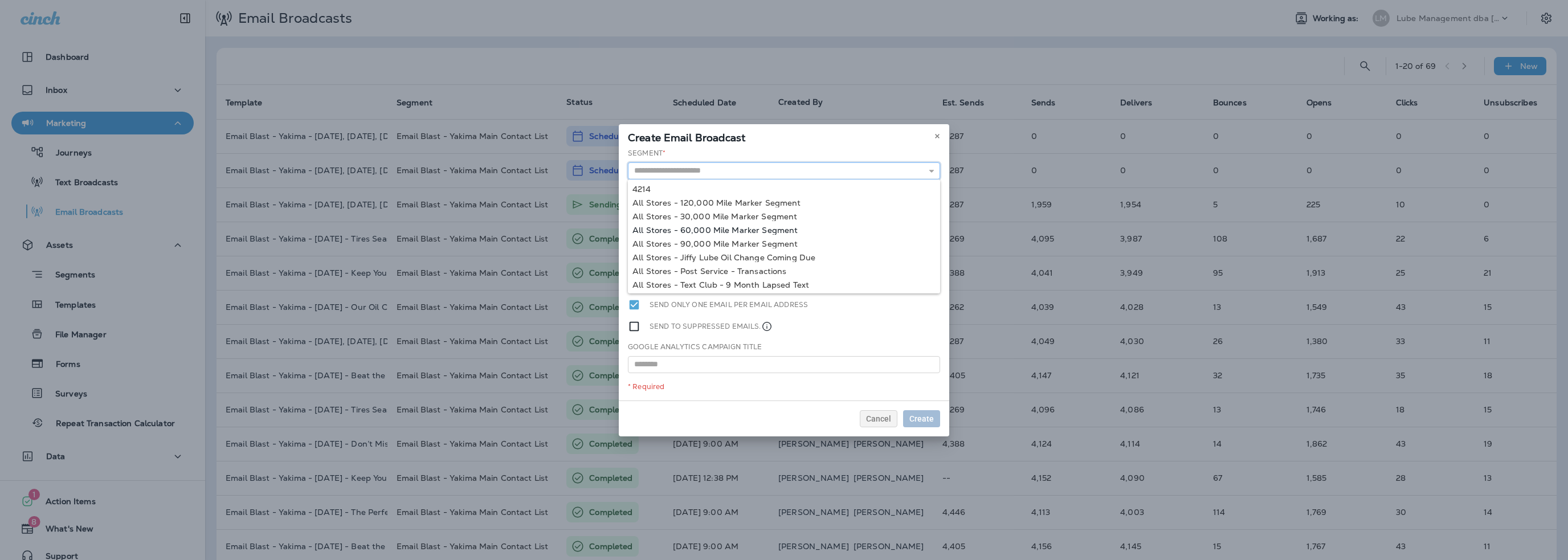
scroll to position [28, 0]
type input "**********"
click at [743, 281] on div "**********" at bounding box center [784, 274] width 331 height 253
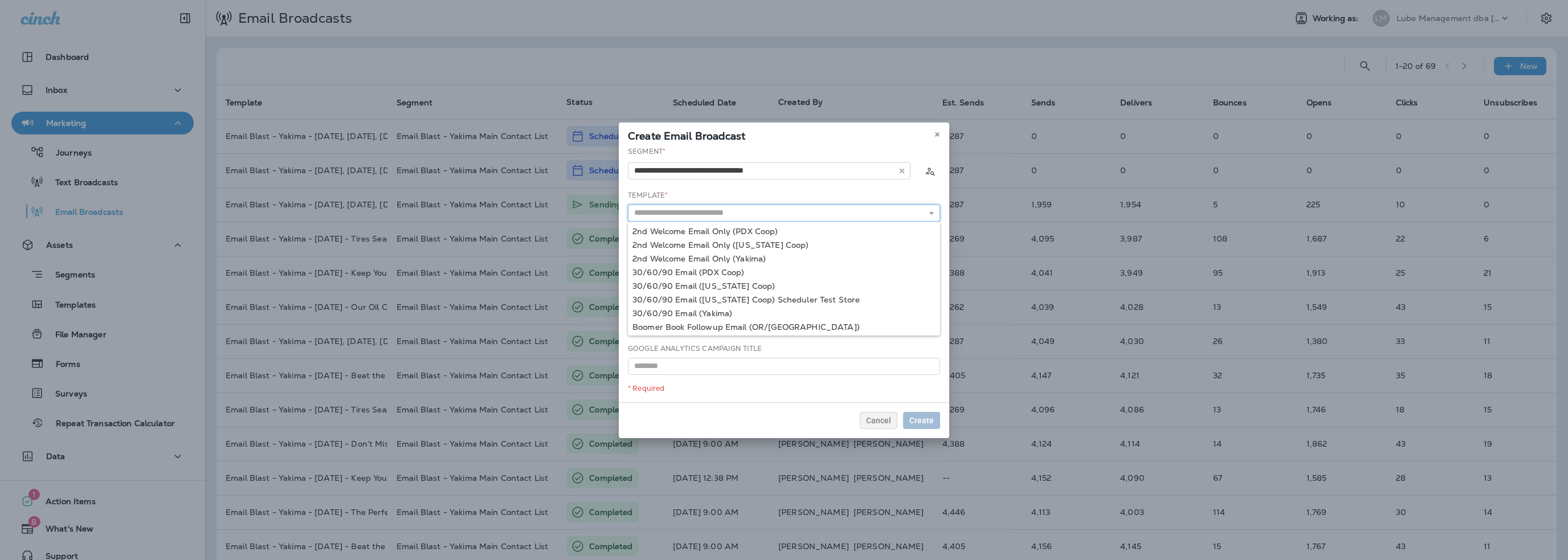
click at [695, 216] on input "text" at bounding box center [784, 213] width 312 height 17
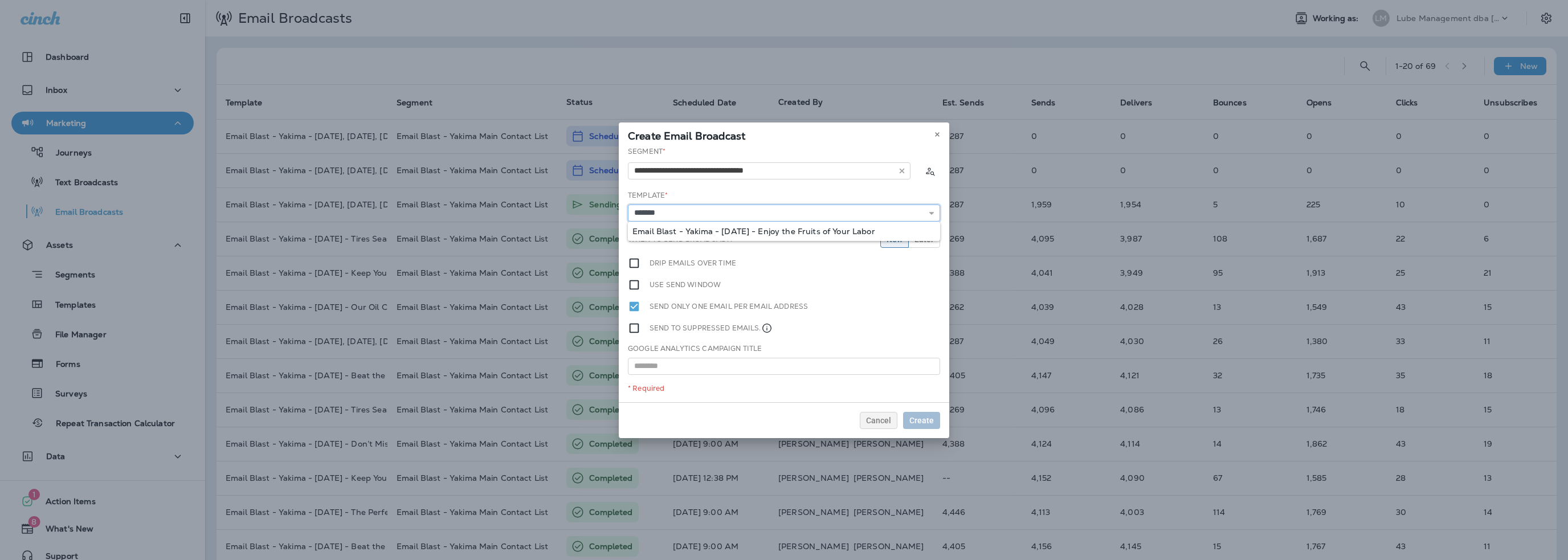
type input "**********"
click at [707, 232] on div "**********" at bounding box center [784, 274] width 331 height 256
click at [925, 243] on span "Later" at bounding box center [923, 239] width 19 height 8
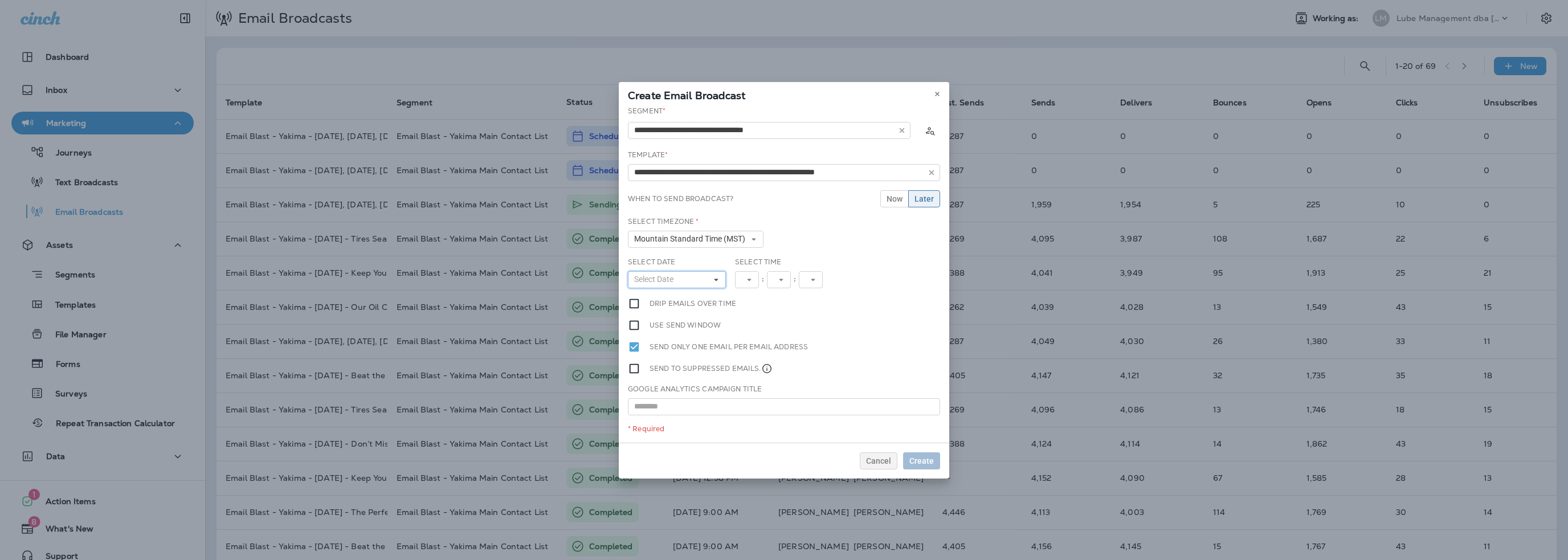
click at [664, 280] on span "Select Date" at bounding box center [656, 279] width 44 height 10
click at [670, 238] on span "Mountain Standard Time (MST)" at bounding box center [692, 239] width 116 height 10
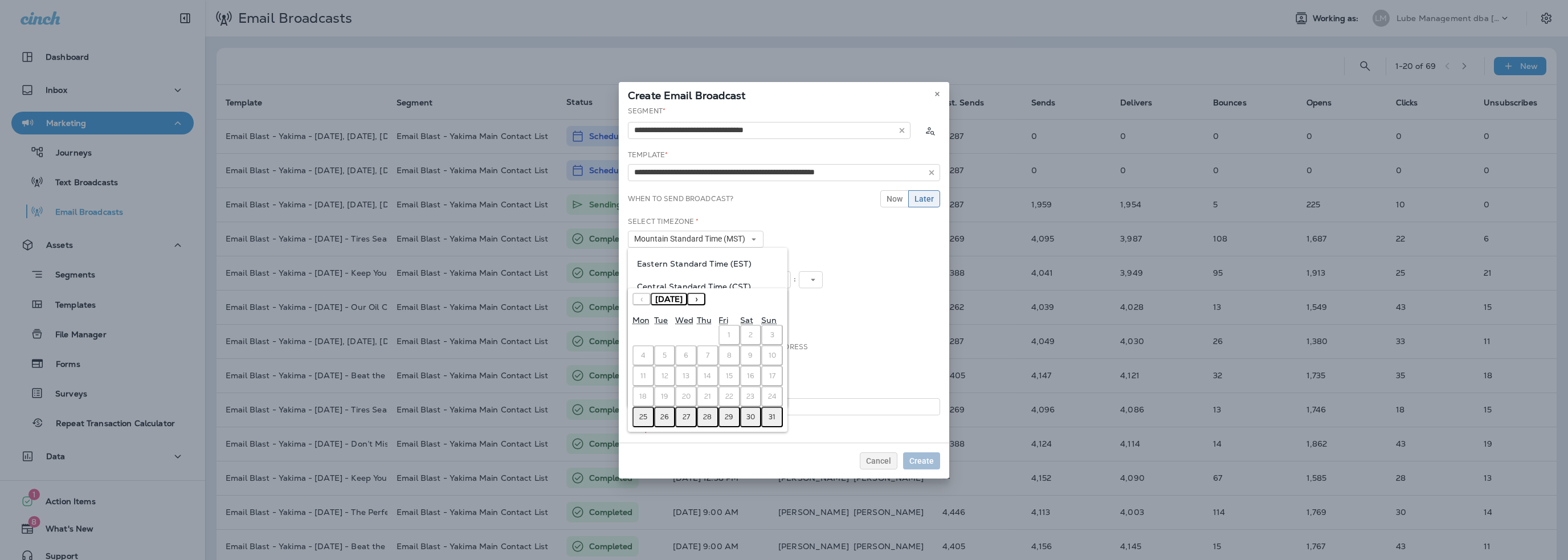
click at [817, 232] on div "Select Timezone * Mountain Standard Time (MST) Eastern Standard Time (EST) Cent…" at bounding box center [783, 237] width 321 height 40
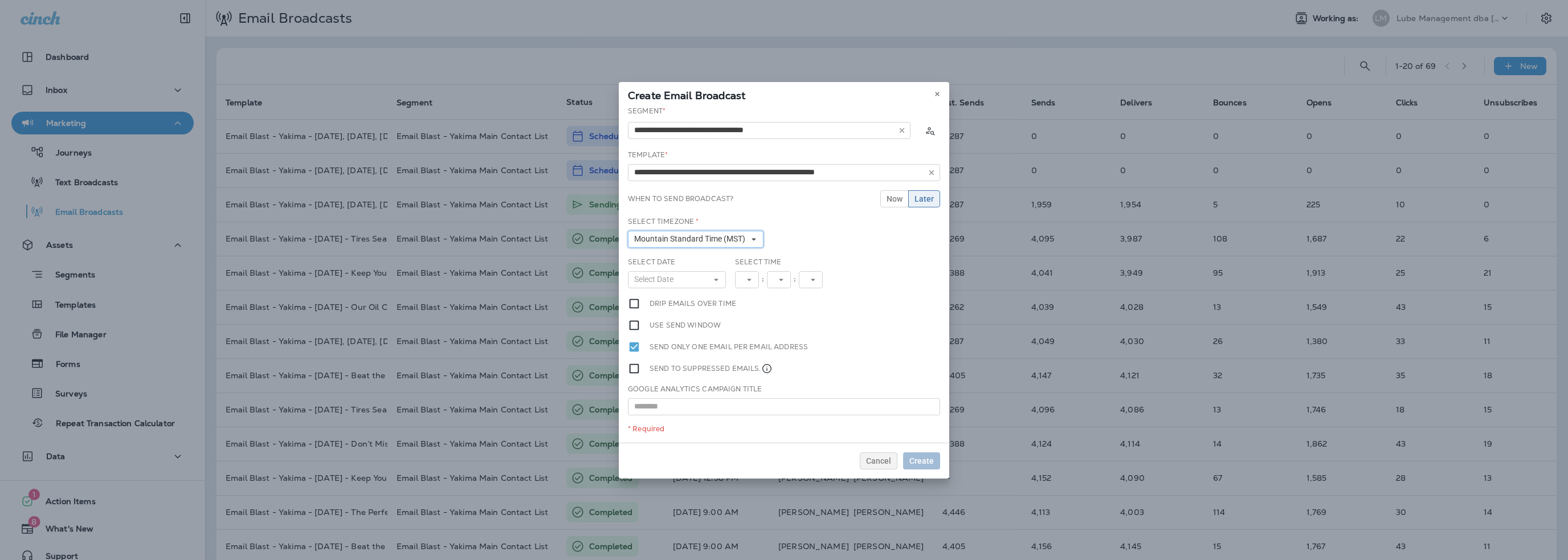
click at [723, 241] on span "Mountain Standard Time (MST)" at bounding box center [692, 239] width 116 height 10
click at [672, 328] on span "Pacific Standard Time (PST)" at bounding box center [707, 332] width 141 height 9
click at [652, 284] on button "Select Date" at bounding box center [677, 280] width 98 height 17
drag, startPoint x: 711, startPoint y: 418, endPoint x: 716, endPoint y: 367, distance: 51.2
click at [710, 418] on abbr "28" at bounding box center [707, 417] width 9 height 9
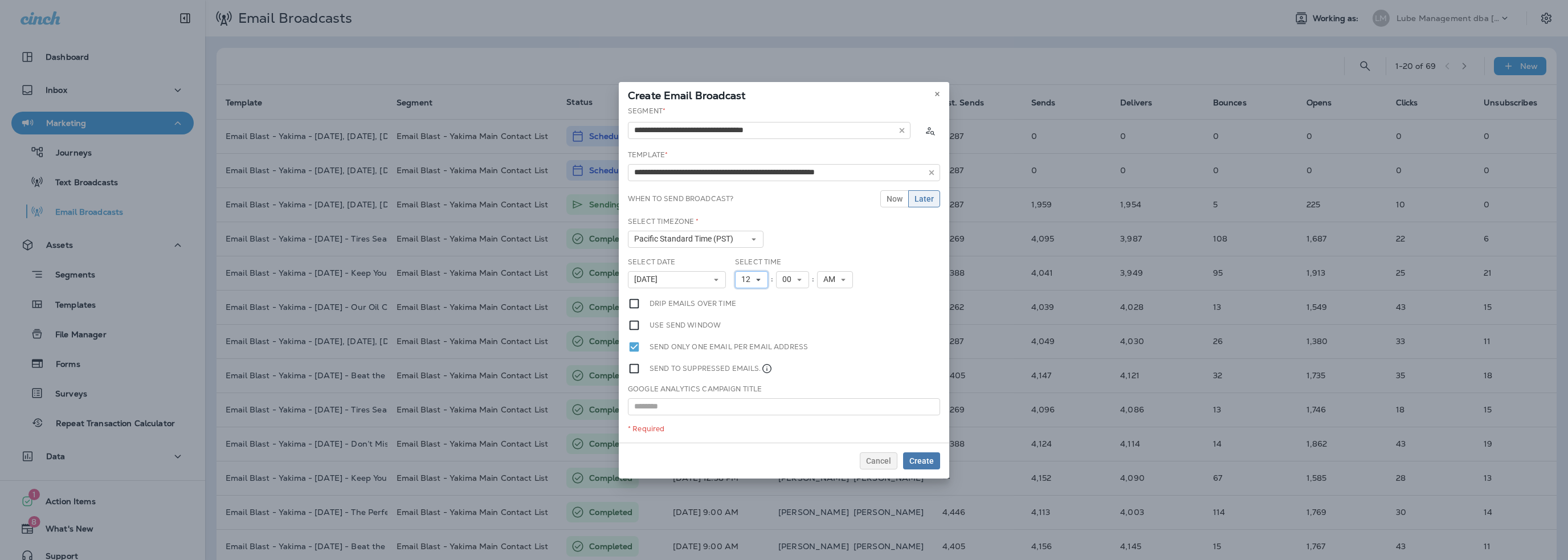
click at [747, 281] on span "12" at bounding box center [748, 279] width 14 height 10
click at [745, 417] on link "10" at bounding box center [751, 421] width 33 height 14
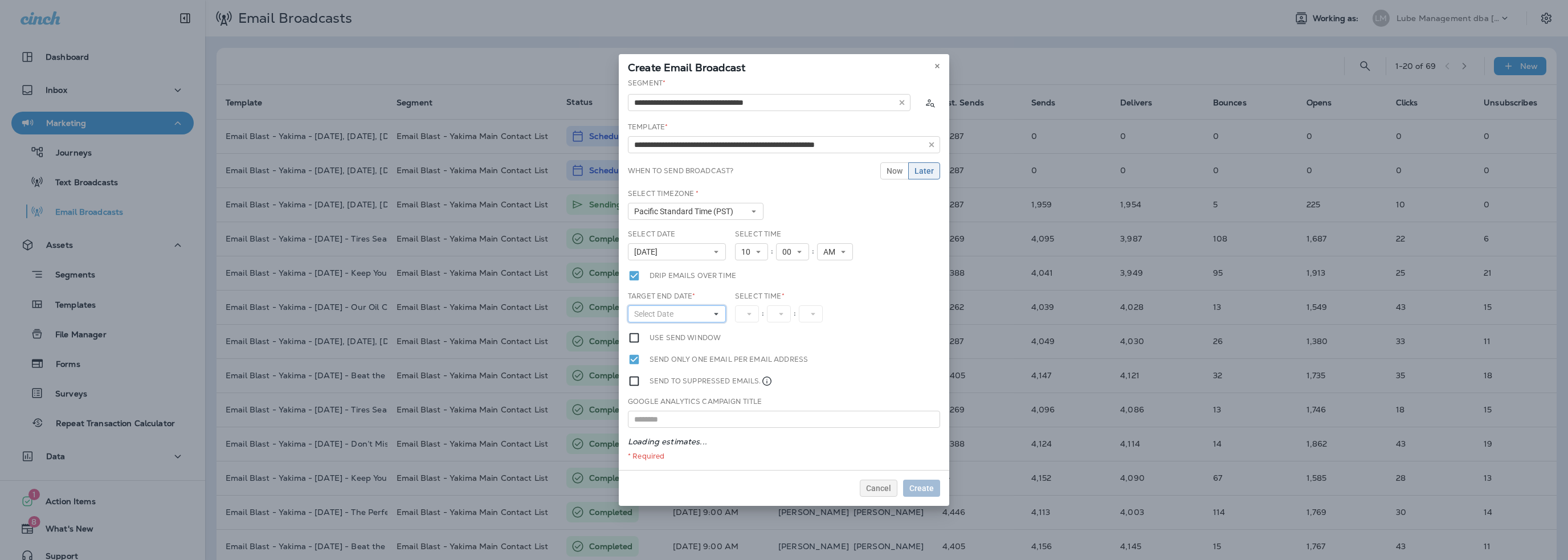
click at [658, 312] on span "Select Date" at bounding box center [656, 315] width 44 height 10
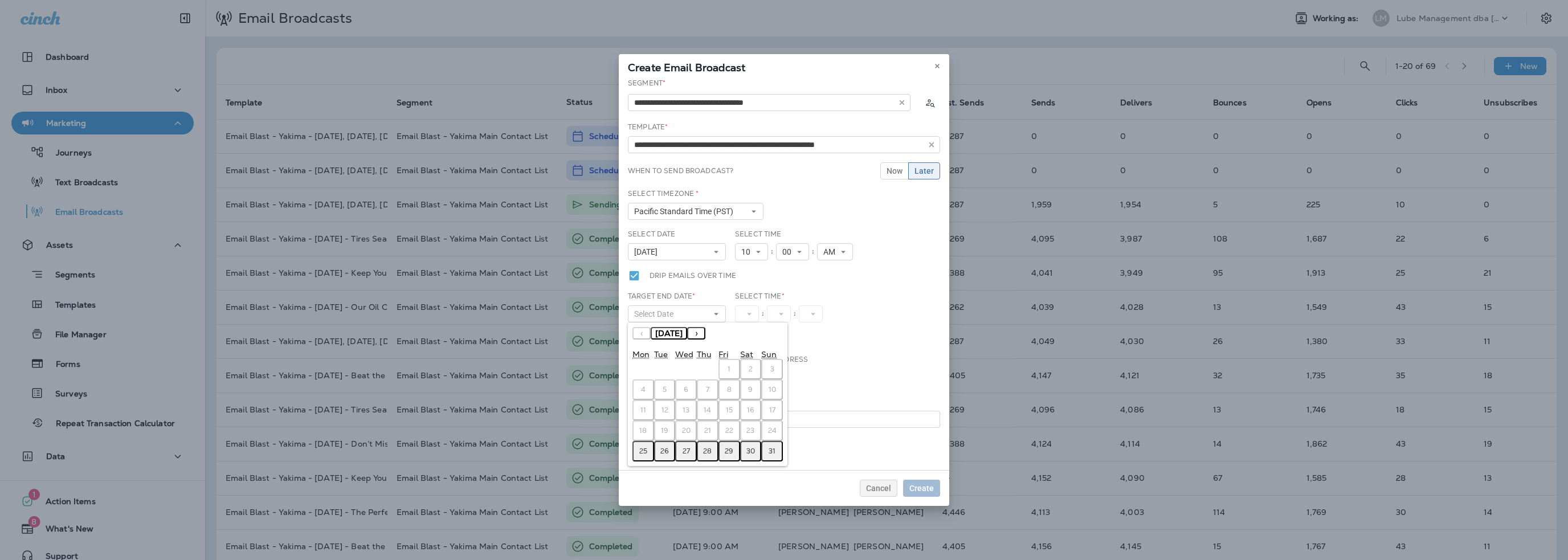
click at [711, 447] on abbr "28" at bounding box center [707, 451] width 9 height 9
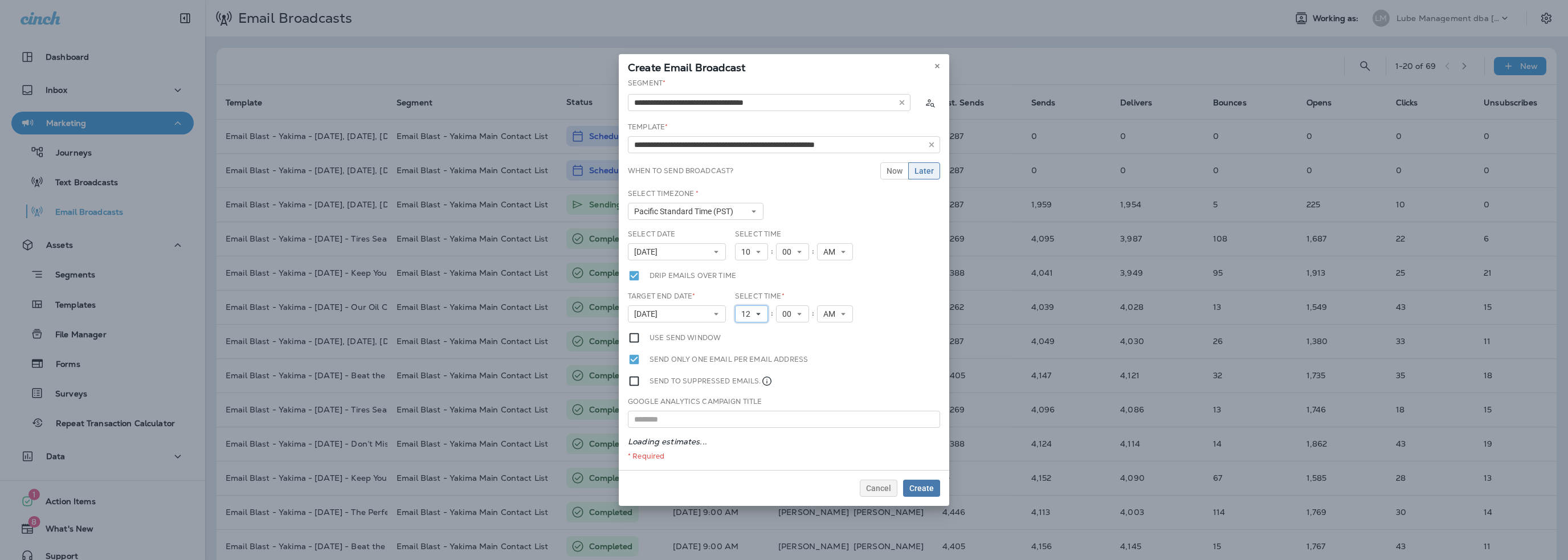
click at [743, 310] on span "12" at bounding box center [748, 315] width 14 height 10
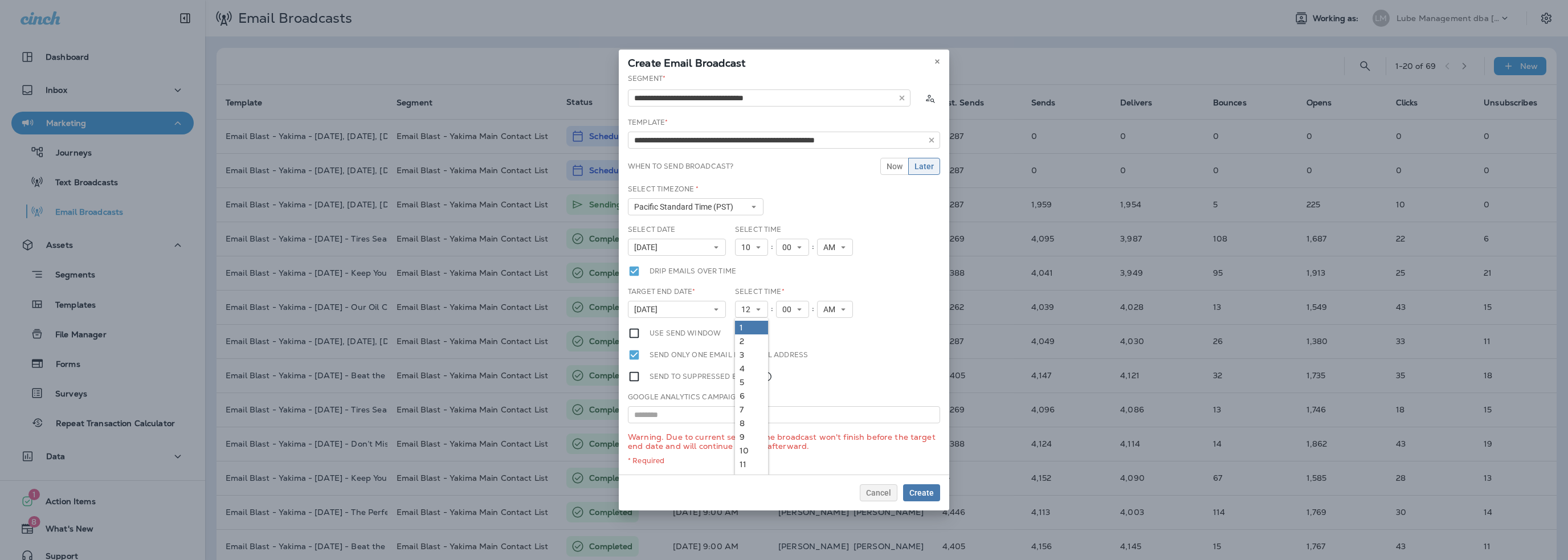
click at [750, 330] on link "1" at bounding box center [751, 328] width 33 height 14
click at [816, 314] on button "AM" at bounding box center [830, 310] width 36 height 17
click at [822, 338] on link "PM" at bounding box center [830, 341] width 36 height 14
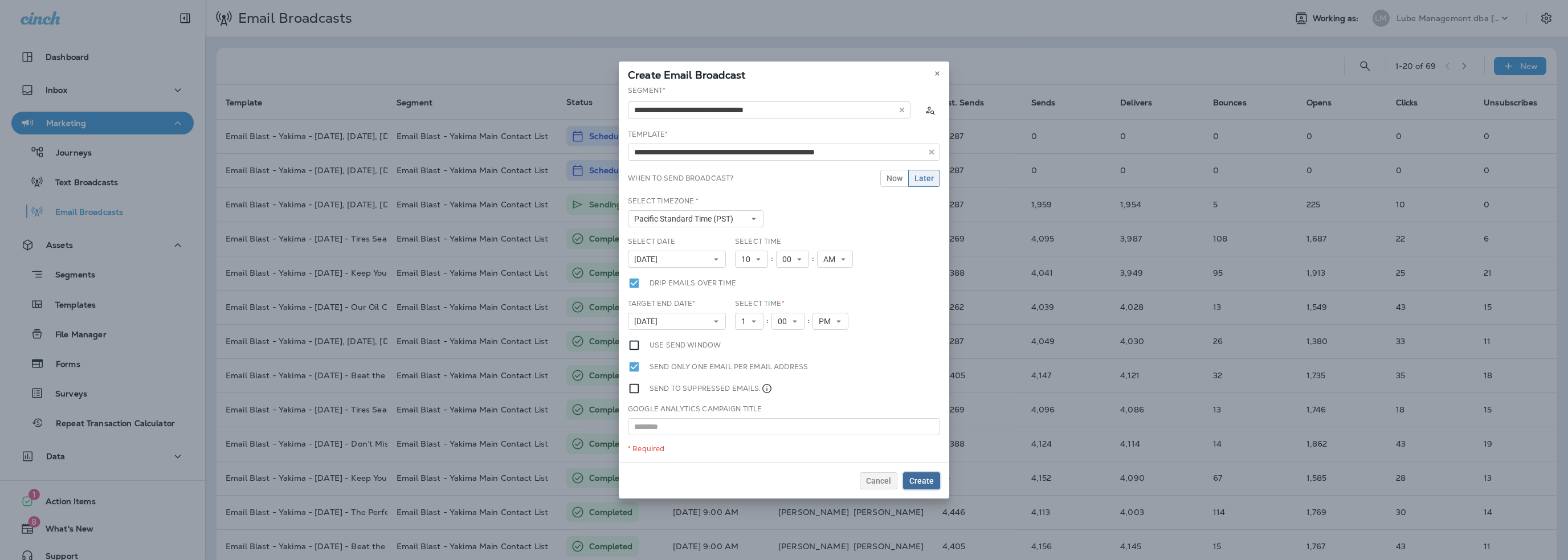
click at [923, 482] on span "Create" at bounding box center [921, 481] width 25 height 8
